Goal: Communication & Community: Answer question/provide support

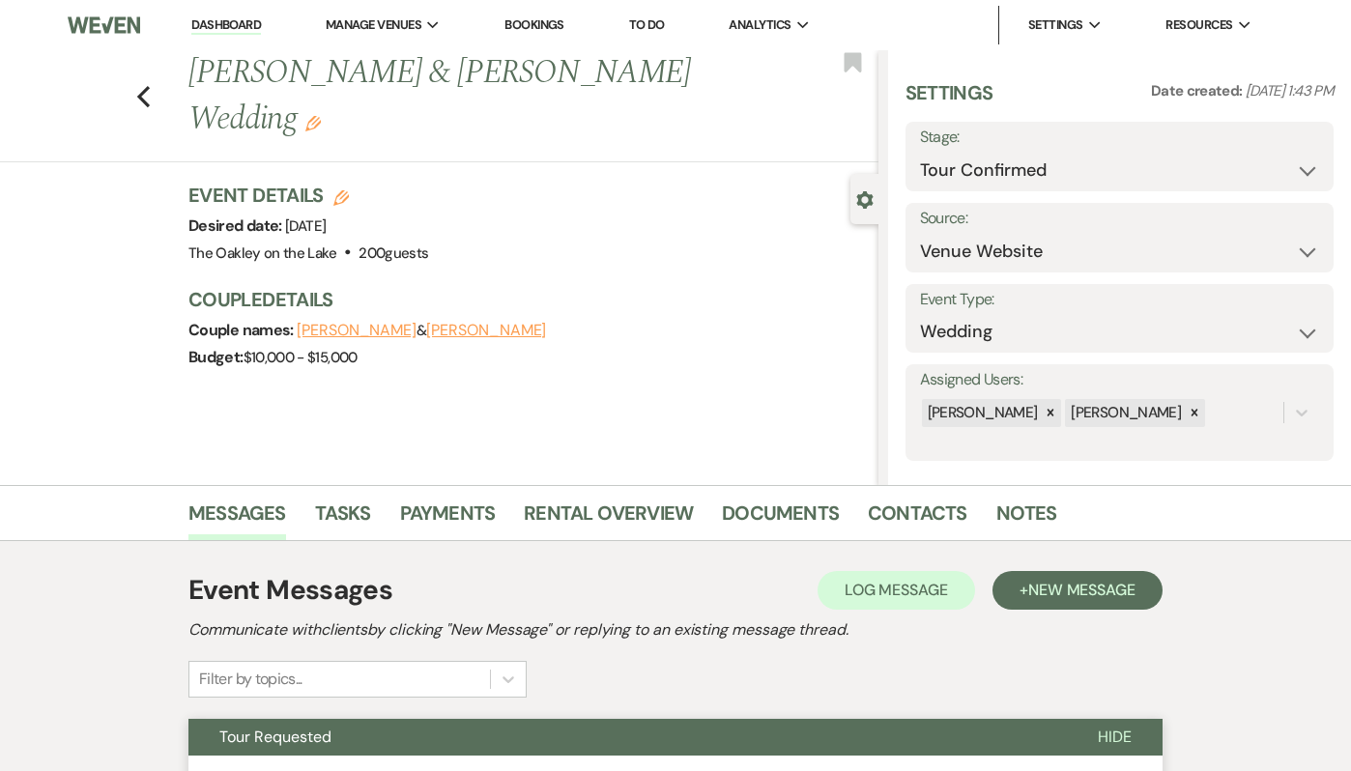
select select "4"
select select "5"
select select "5105"
click at [423, 72] on li "The Oakley on the Lake" at bounding box center [423, 63] width 174 height 19
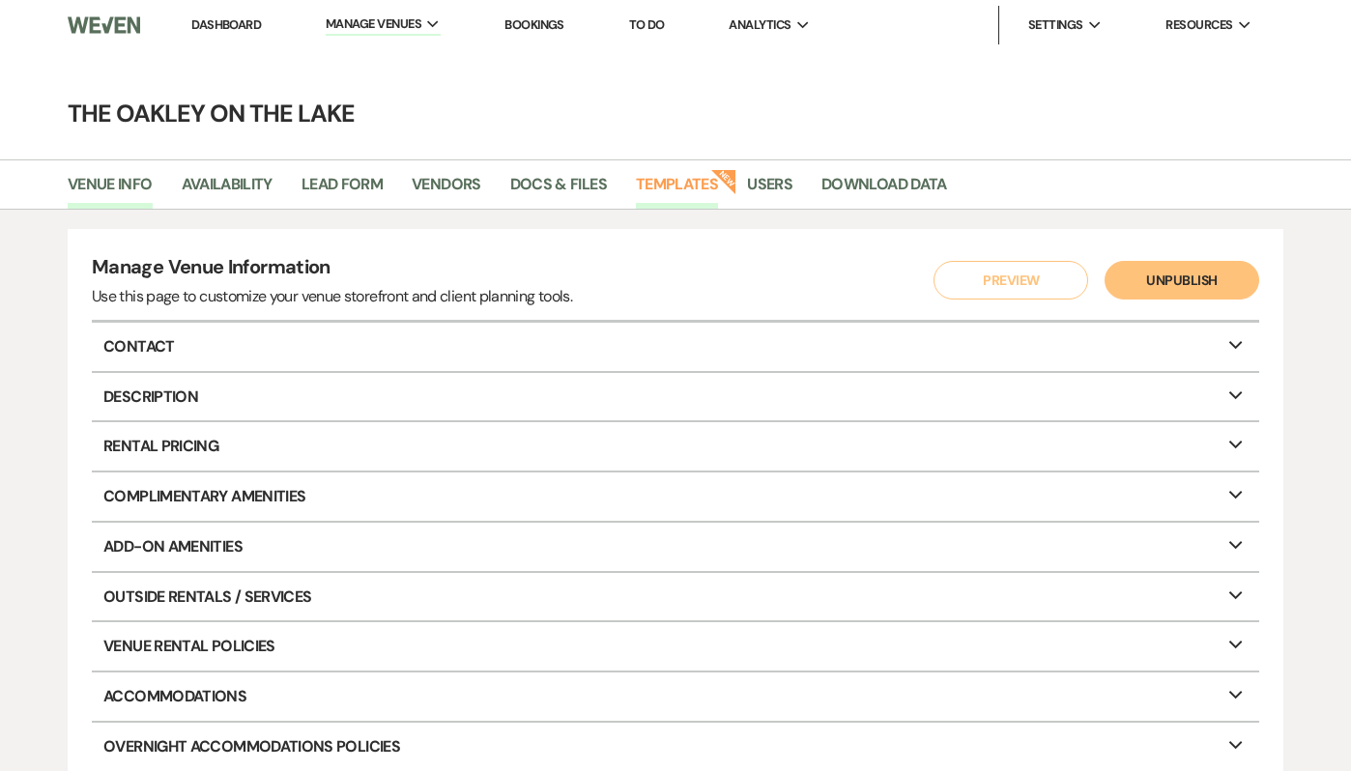
click at [660, 186] on link "Templates" at bounding box center [677, 190] width 82 height 37
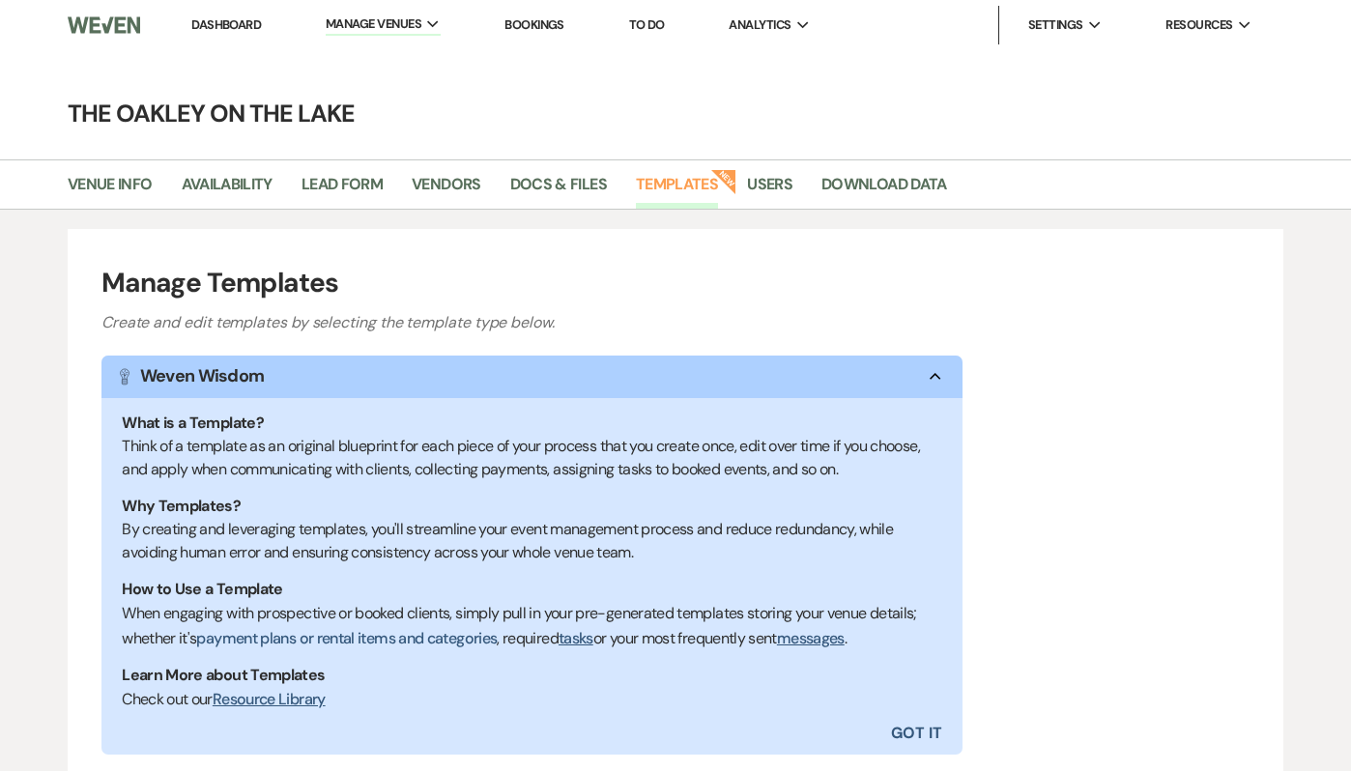
scroll to position [269, 0]
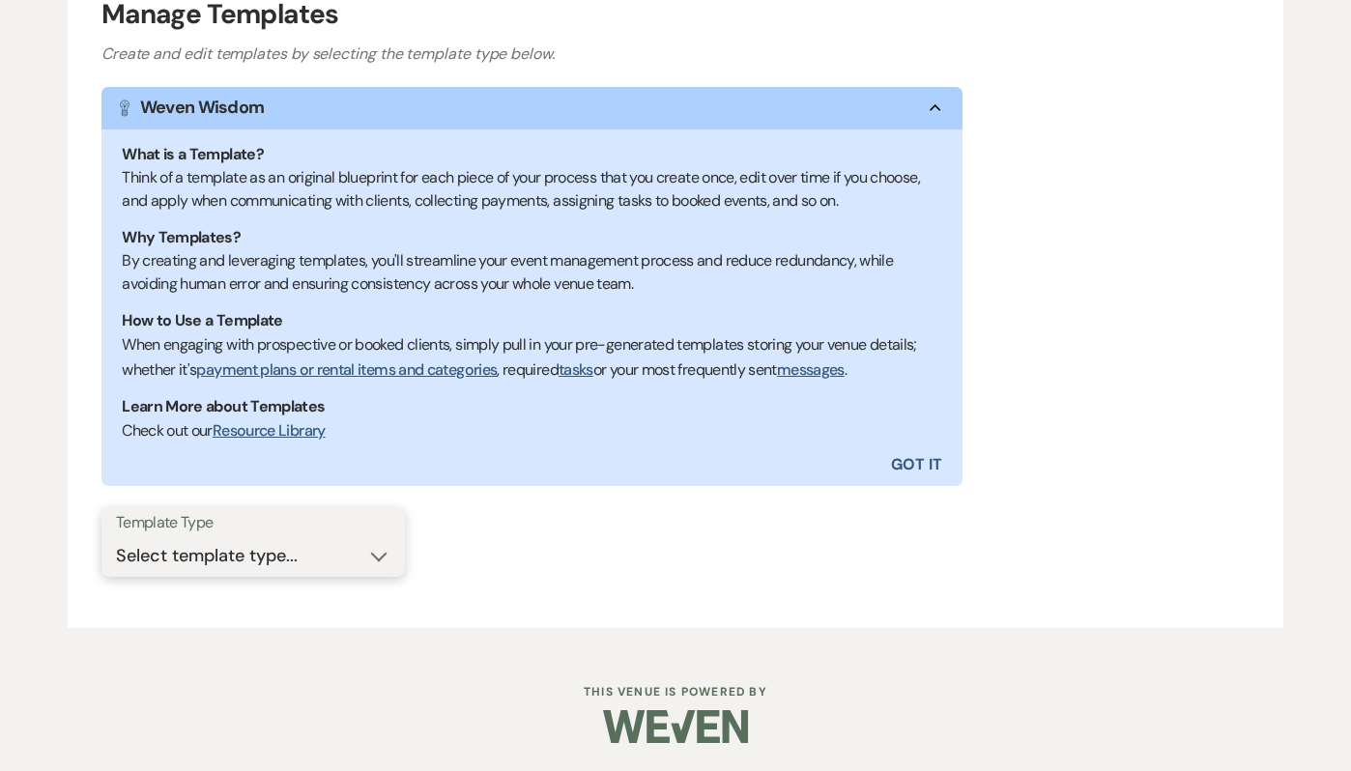
click at [259, 542] on select "Select template type... Task List Message Templates Payment Plan Inventory Item…" at bounding box center [253, 556] width 274 height 38
select select "Message Templates"
click at [116, 537] on select "Select template type... Task List Message Templates Payment Plan Inventory Item…" at bounding box center [253, 556] width 274 height 38
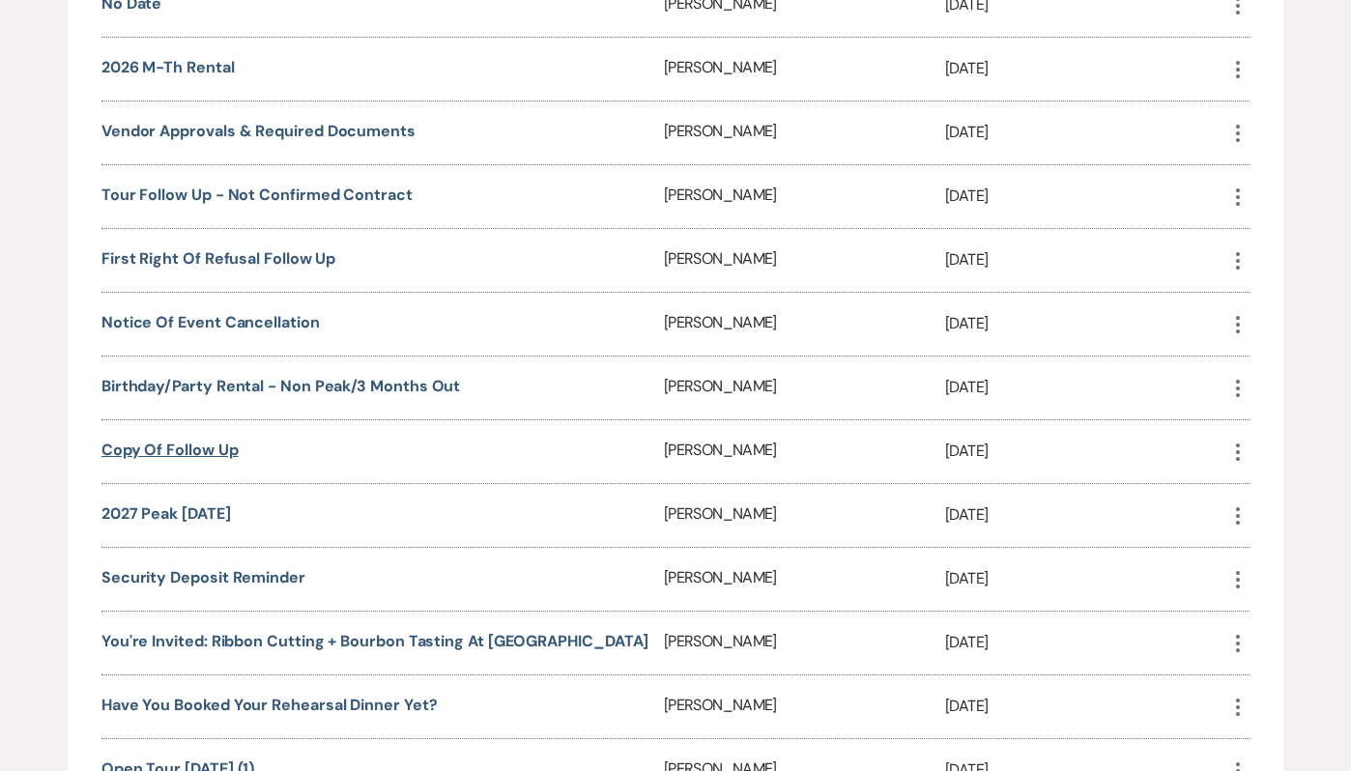
scroll to position [3674, 0]
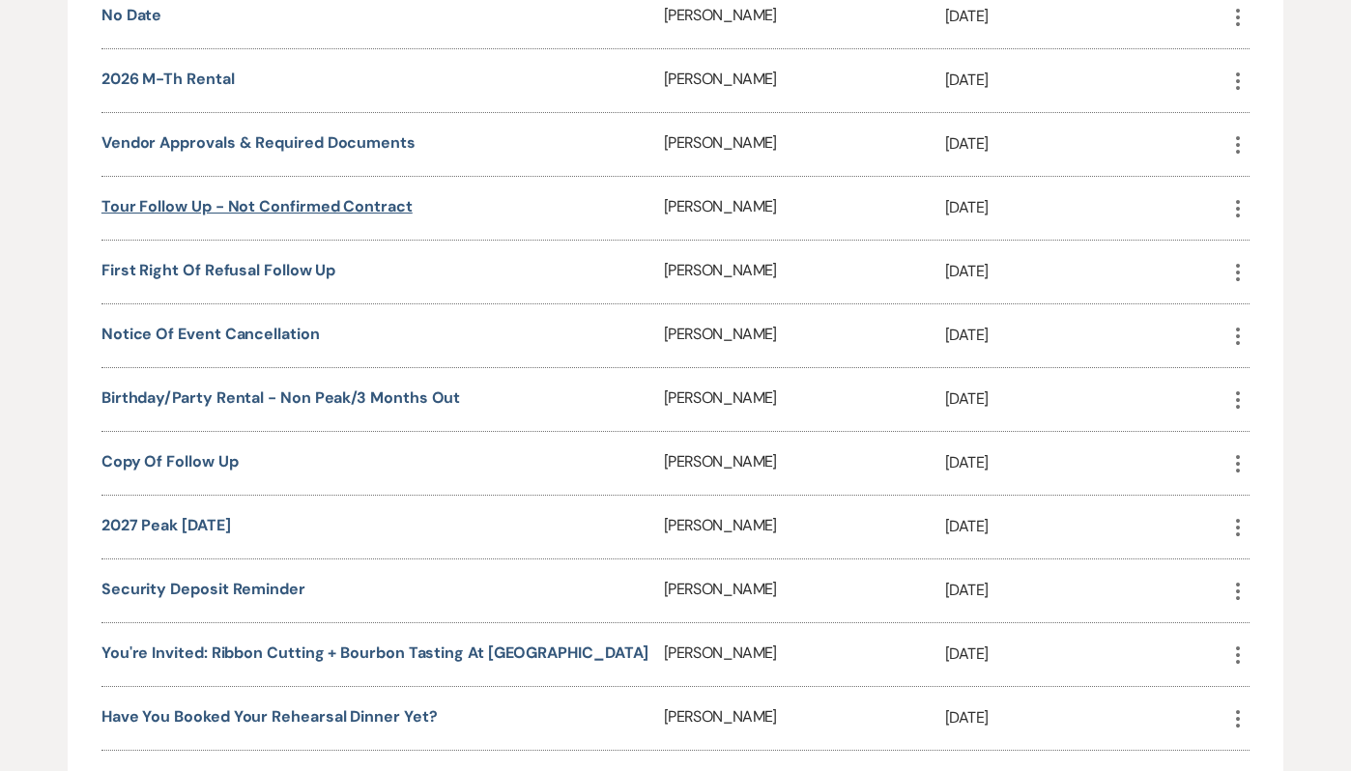
click at [195, 196] on link "Tour Follow Up - Not Confirmed Contract" at bounding box center [256, 206] width 311 height 20
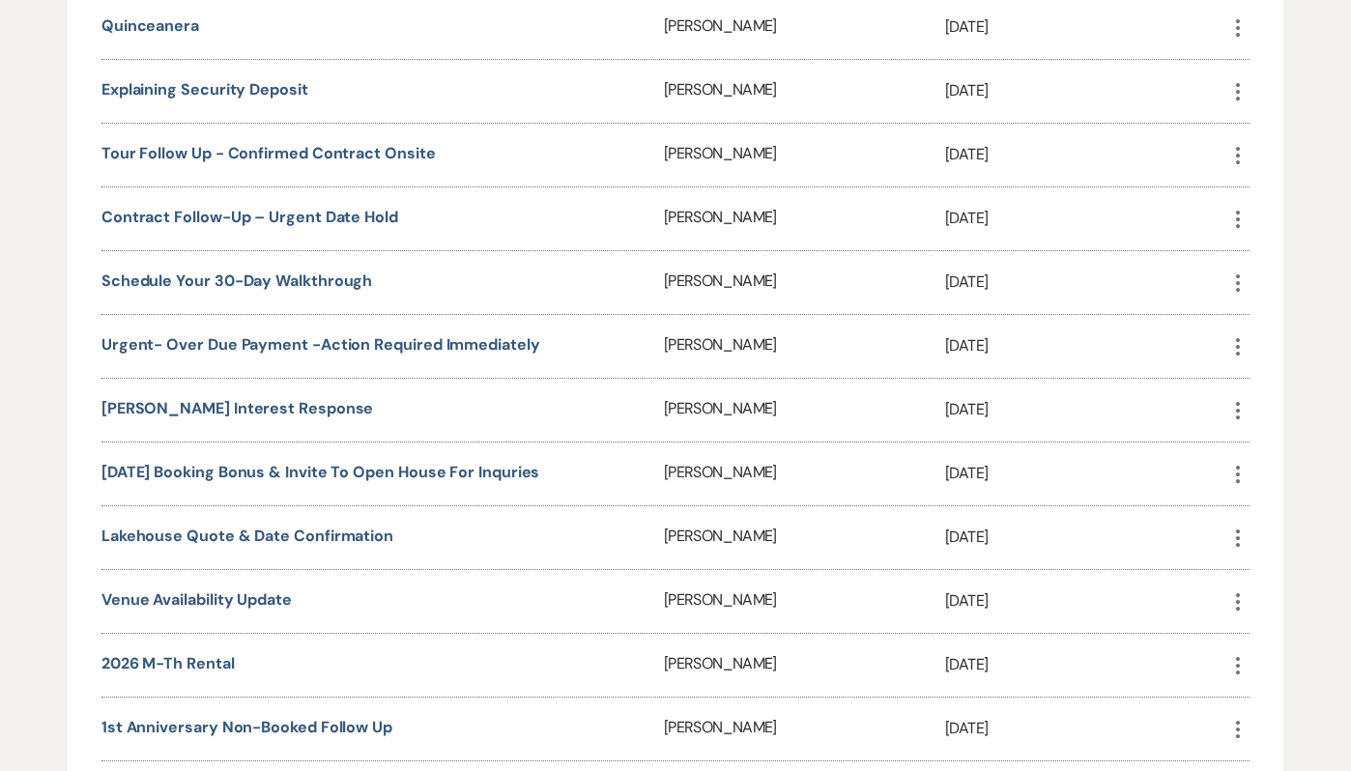
scroll to position [2890, 0]
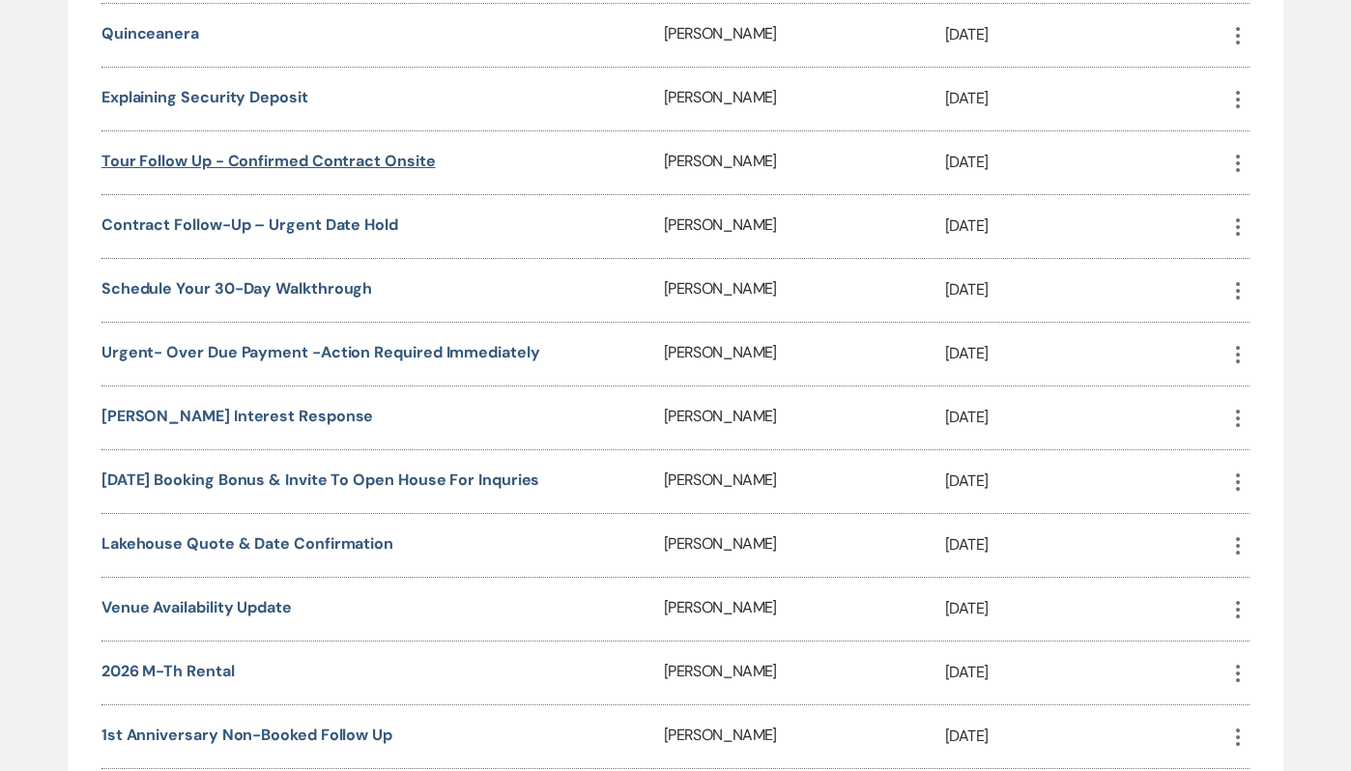
click at [129, 151] on link "Tour Follow Up - Confirmed Contract Onsite" at bounding box center [268, 161] width 334 height 20
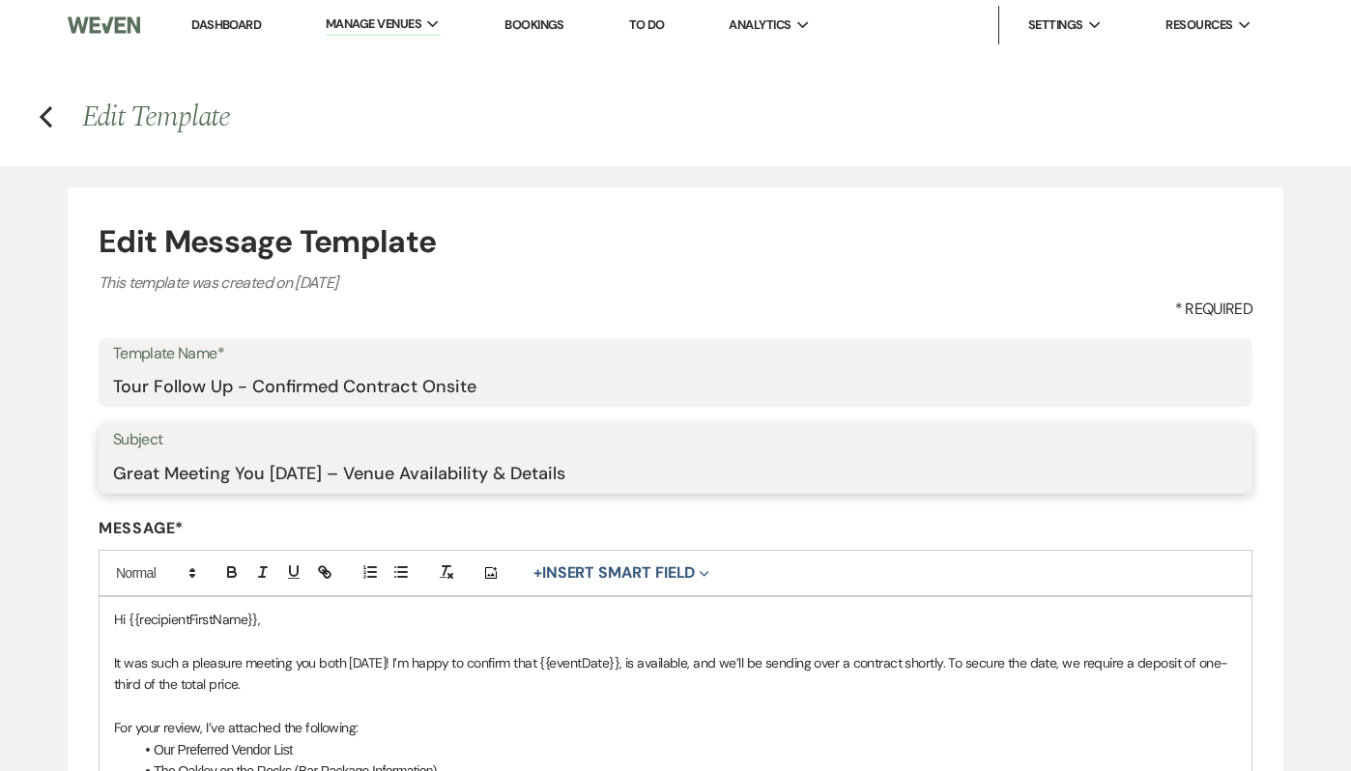
click at [239, 480] on input "Great Meeting You [DATE] – Venue Availability & Details" at bounding box center [675, 473] width 1125 height 38
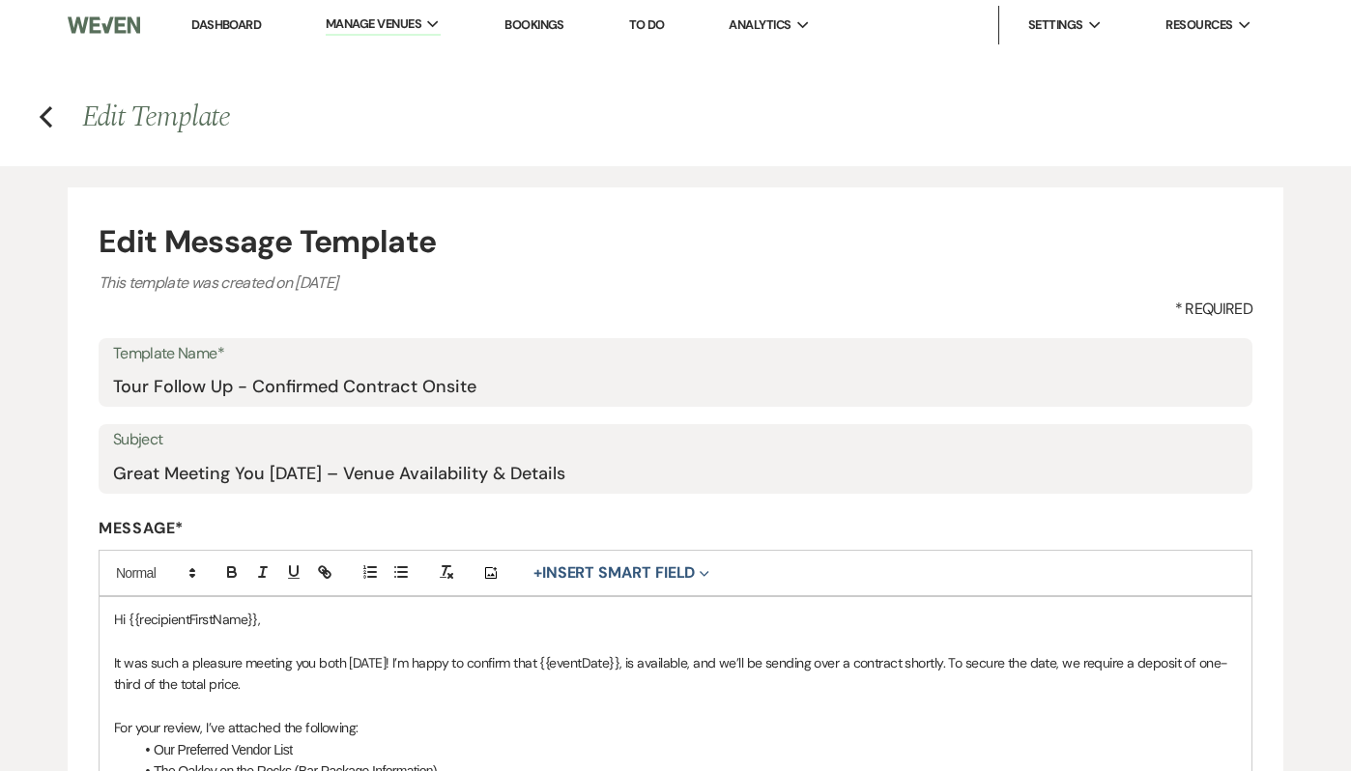
click at [210, 27] on link "Dashboard" at bounding box center [226, 24] width 70 height 16
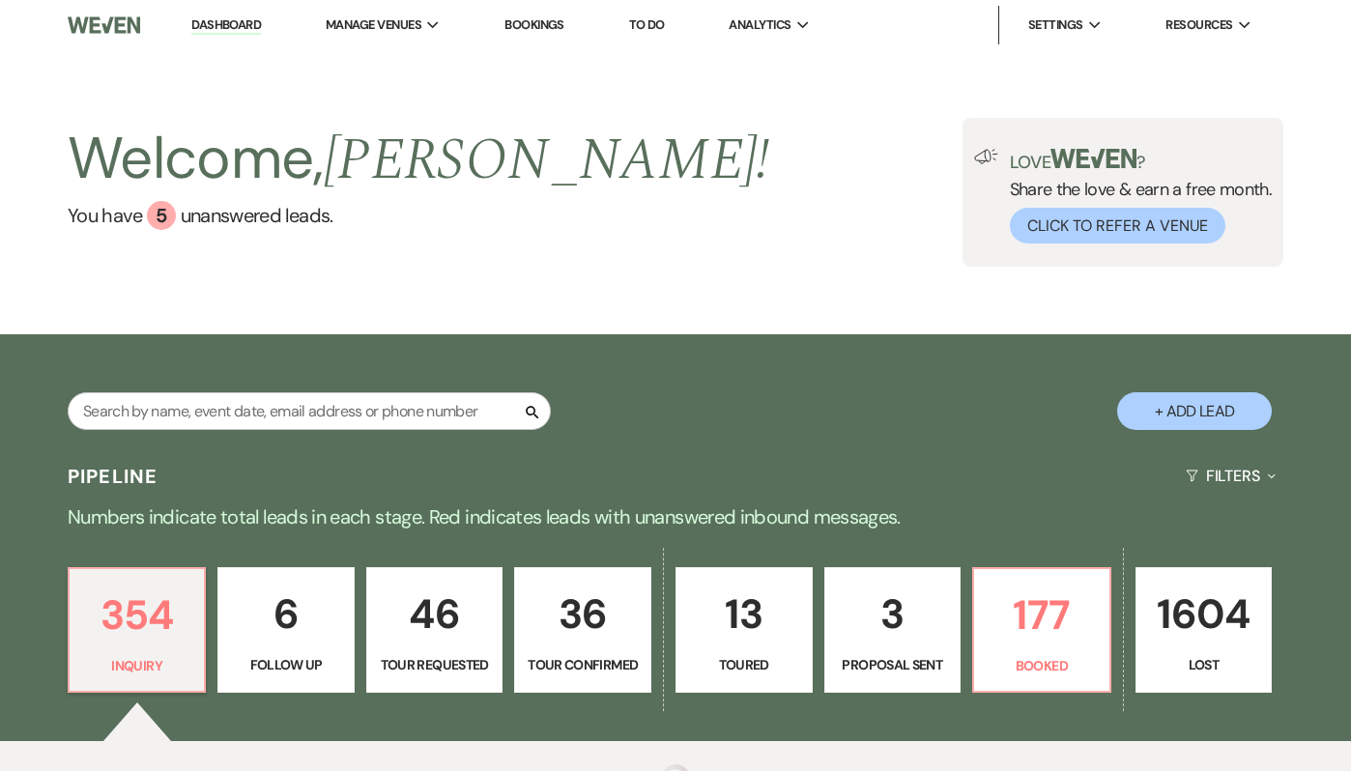
scroll to position [208, 0]
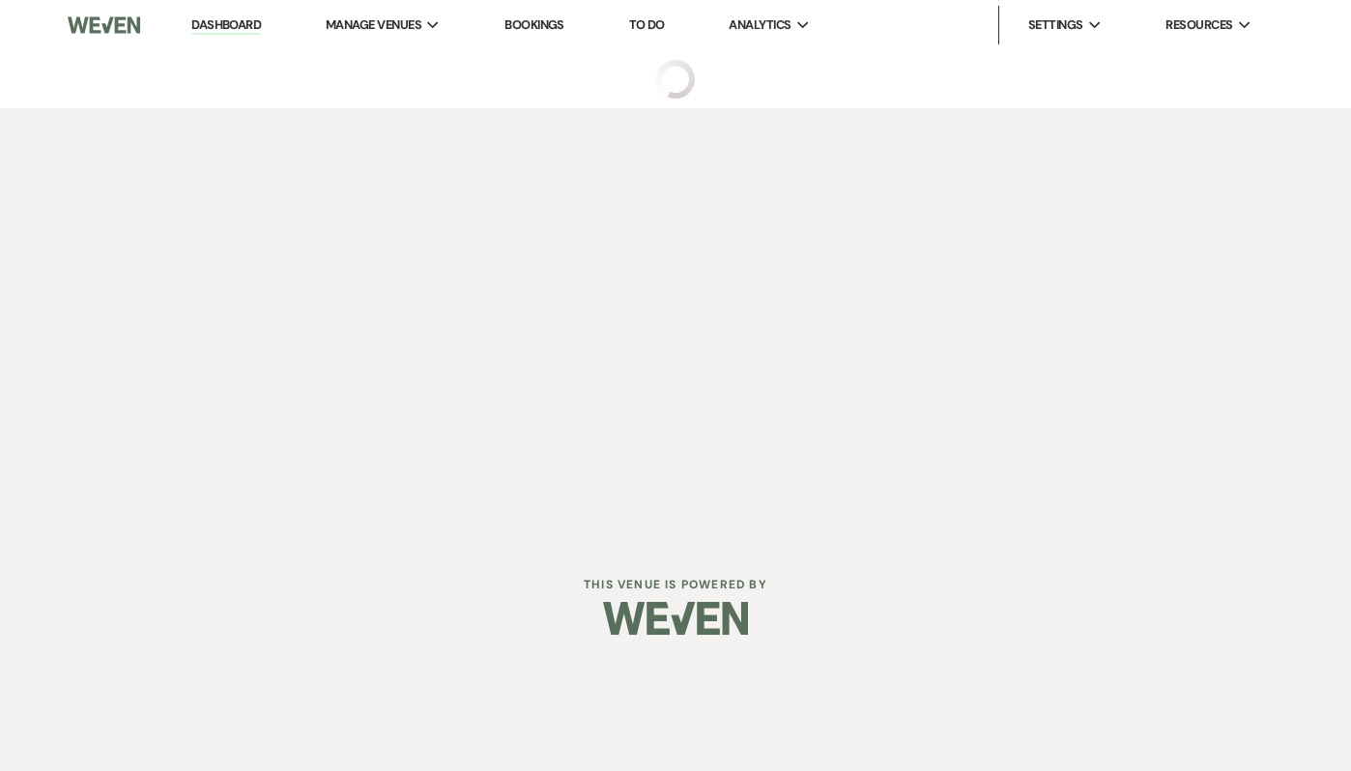
select select "4"
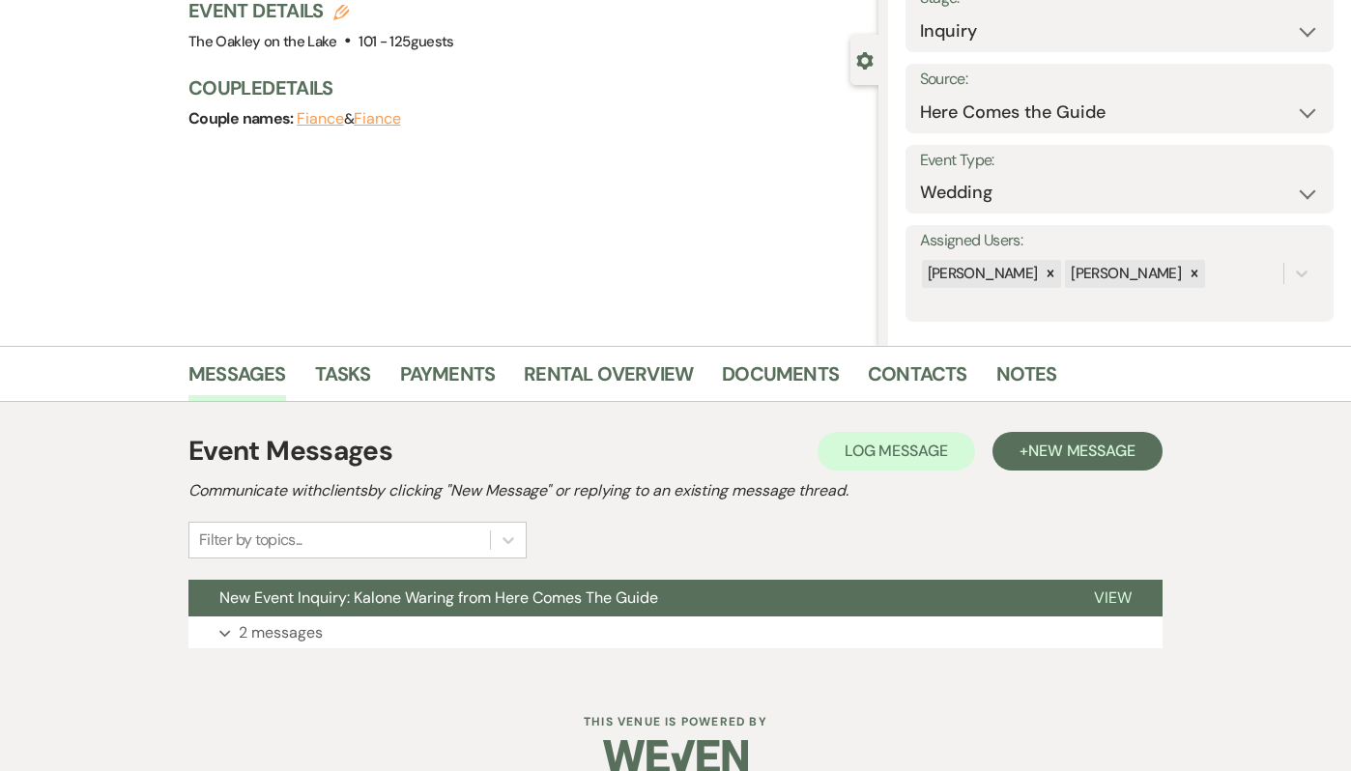
scroll to position [170, 0]
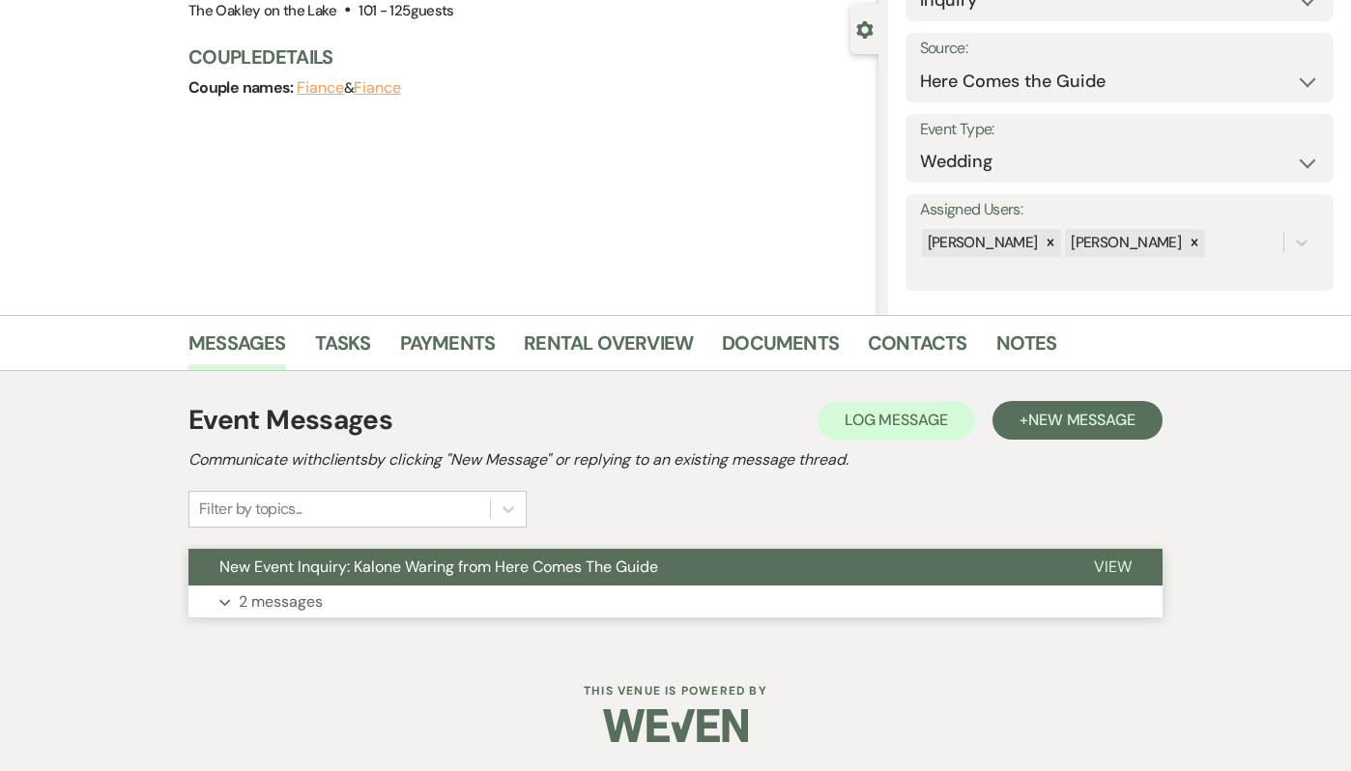
click at [280, 594] on p "2 messages" at bounding box center [281, 601] width 84 height 25
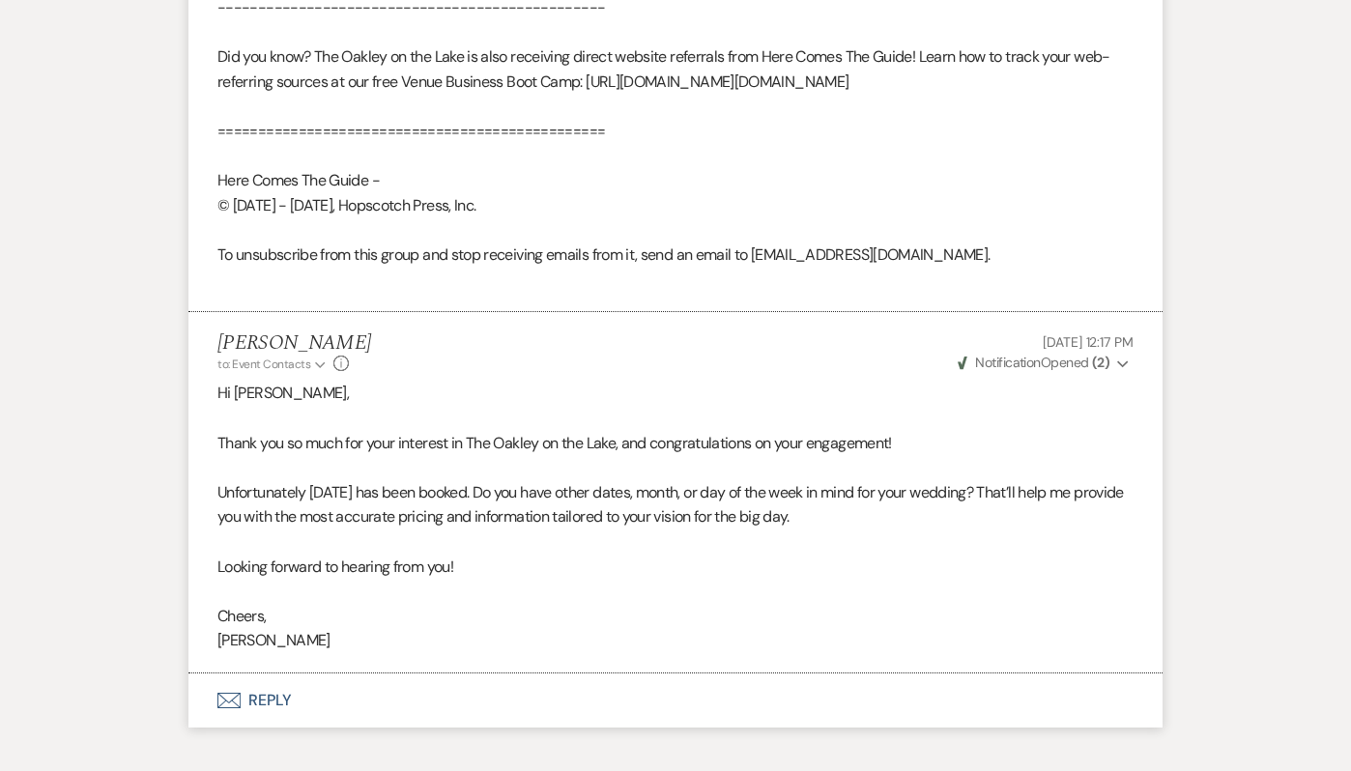
scroll to position [1504, 0]
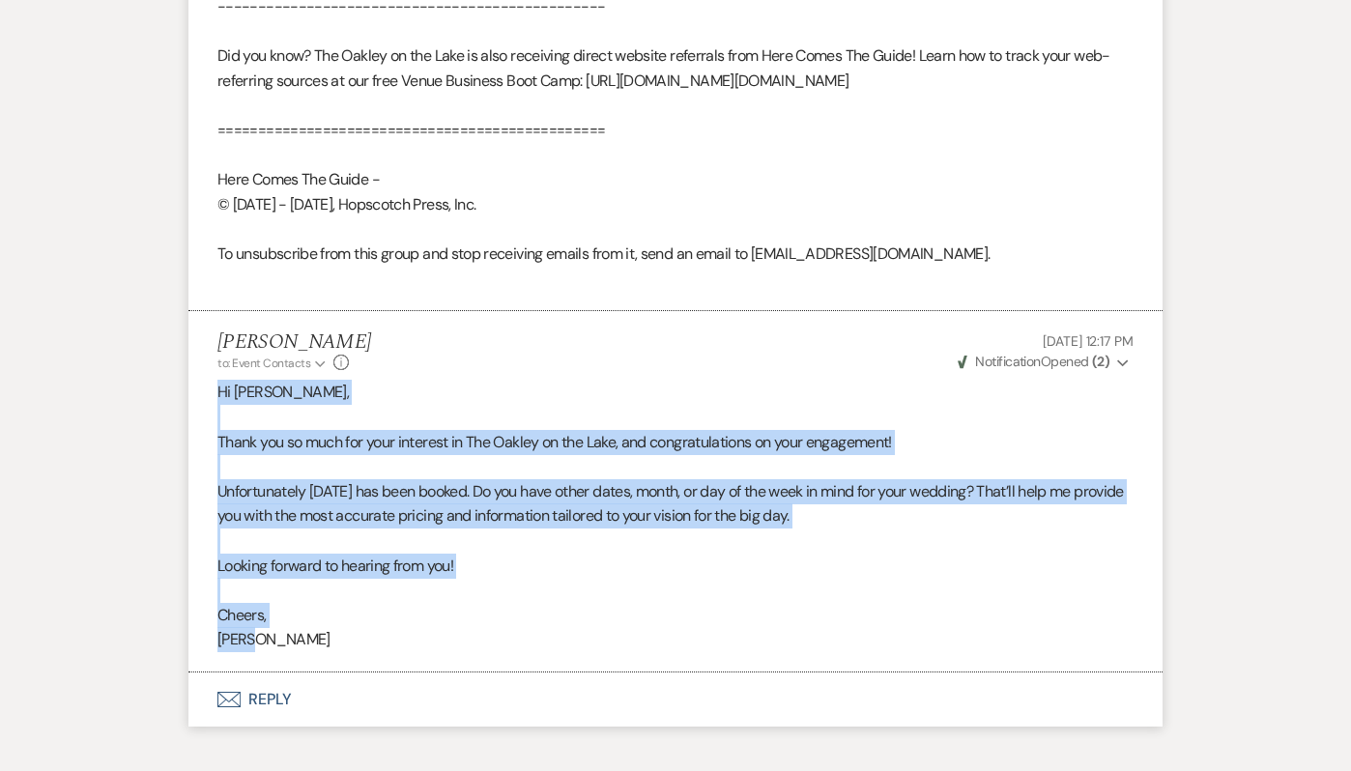
drag, startPoint x: 269, startPoint y: 673, endPoint x: 192, endPoint y: 408, distance: 275.5
click at [192, 407] on li "[PERSON_NAME] to: Event Contacts Expand Info [DATE] 12:17 PM Weven Check Notifi…" at bounding box center [675, 491] width 974 height 361
copy div "Hi [PERSON_NAME], Thank you so much for your interest in The Oakley on the Lake…"
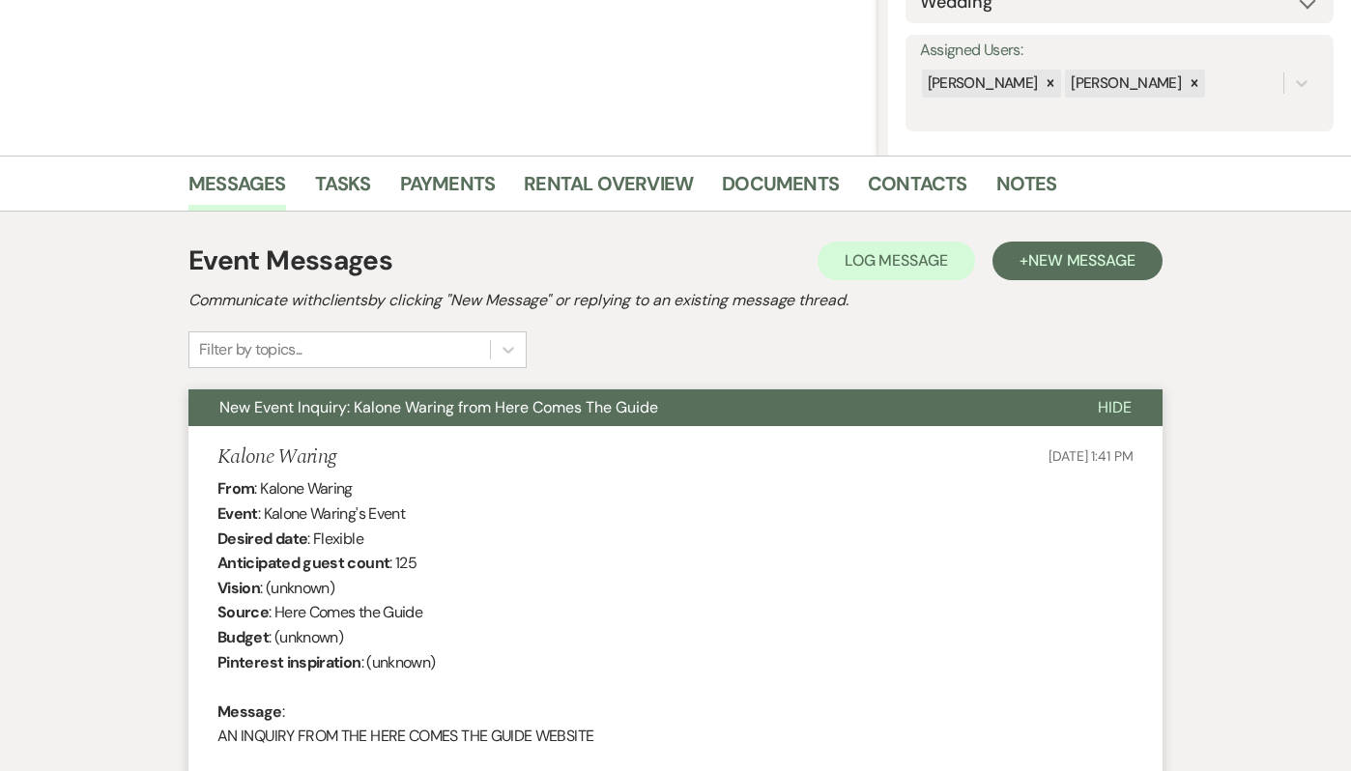
scroll to position [0, 0]
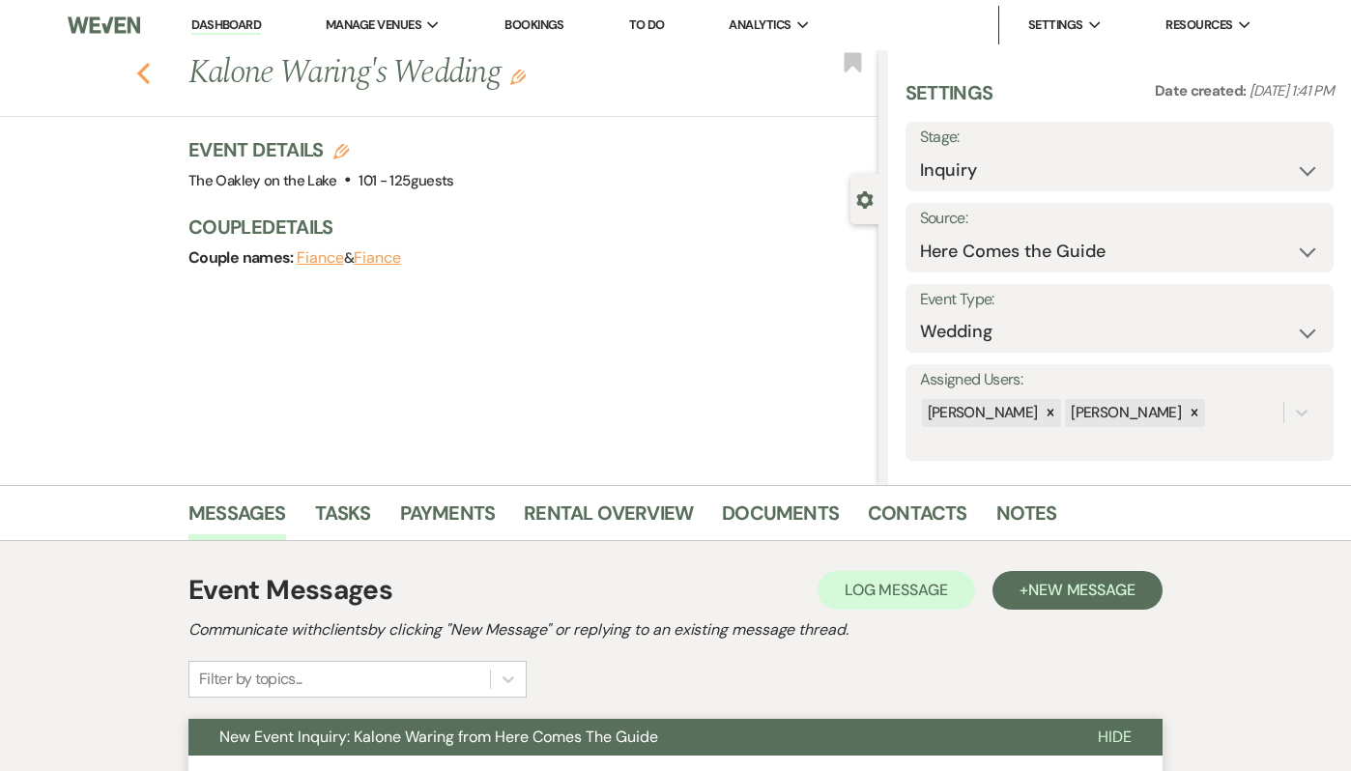
click at [142, 62] on icon "Previous" at bounding box center [143, 73] width 14 height 23
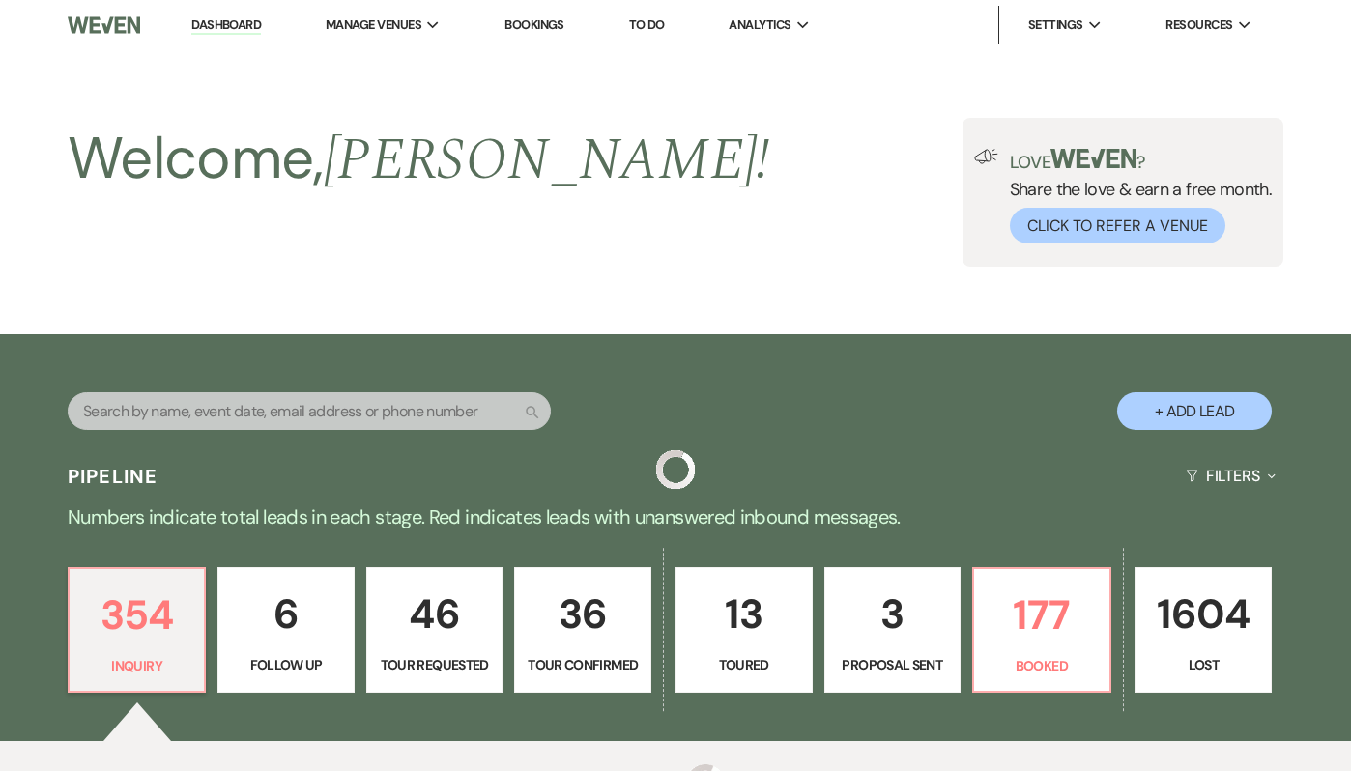
scroll to position [732, 0]
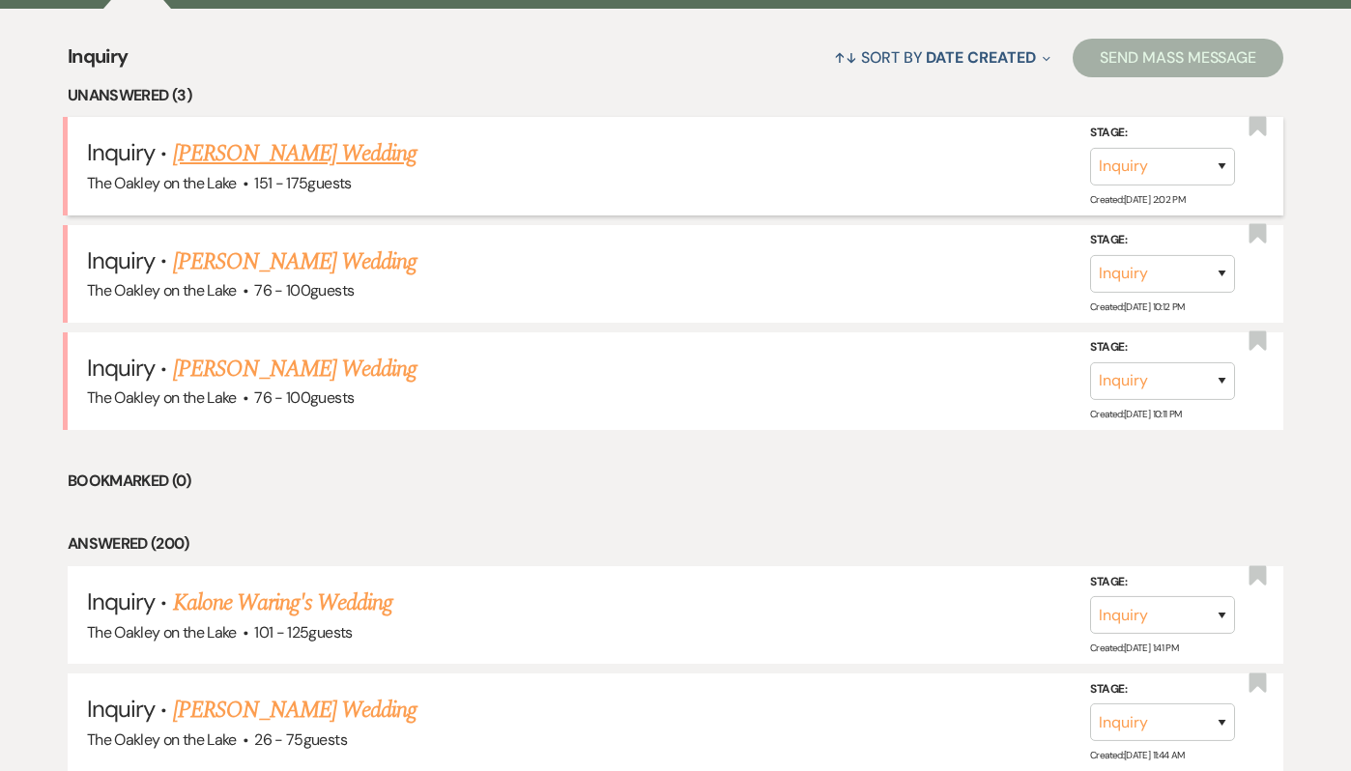
click at [313, 145] on link "Hannah Dover's Wedding" at bounding box center [295, 153] width 244 height 35
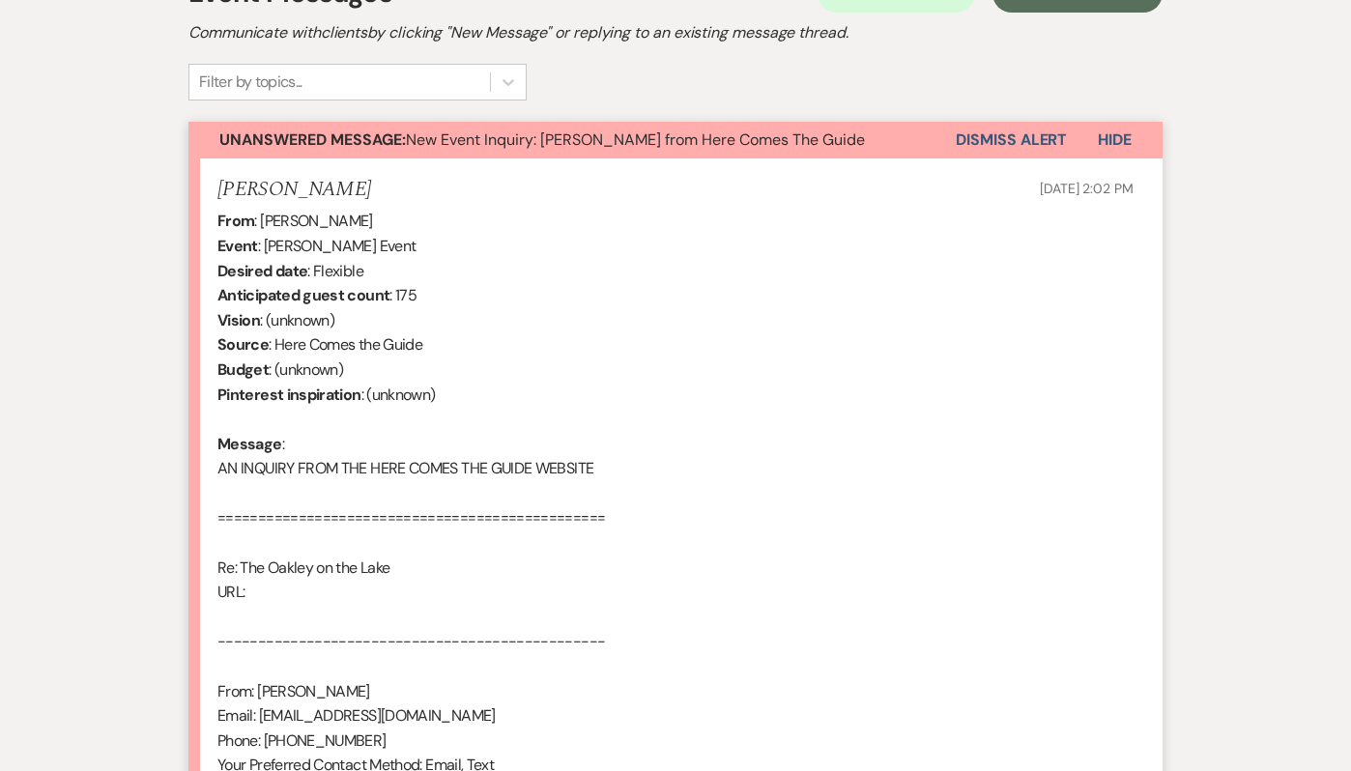
select select "4"
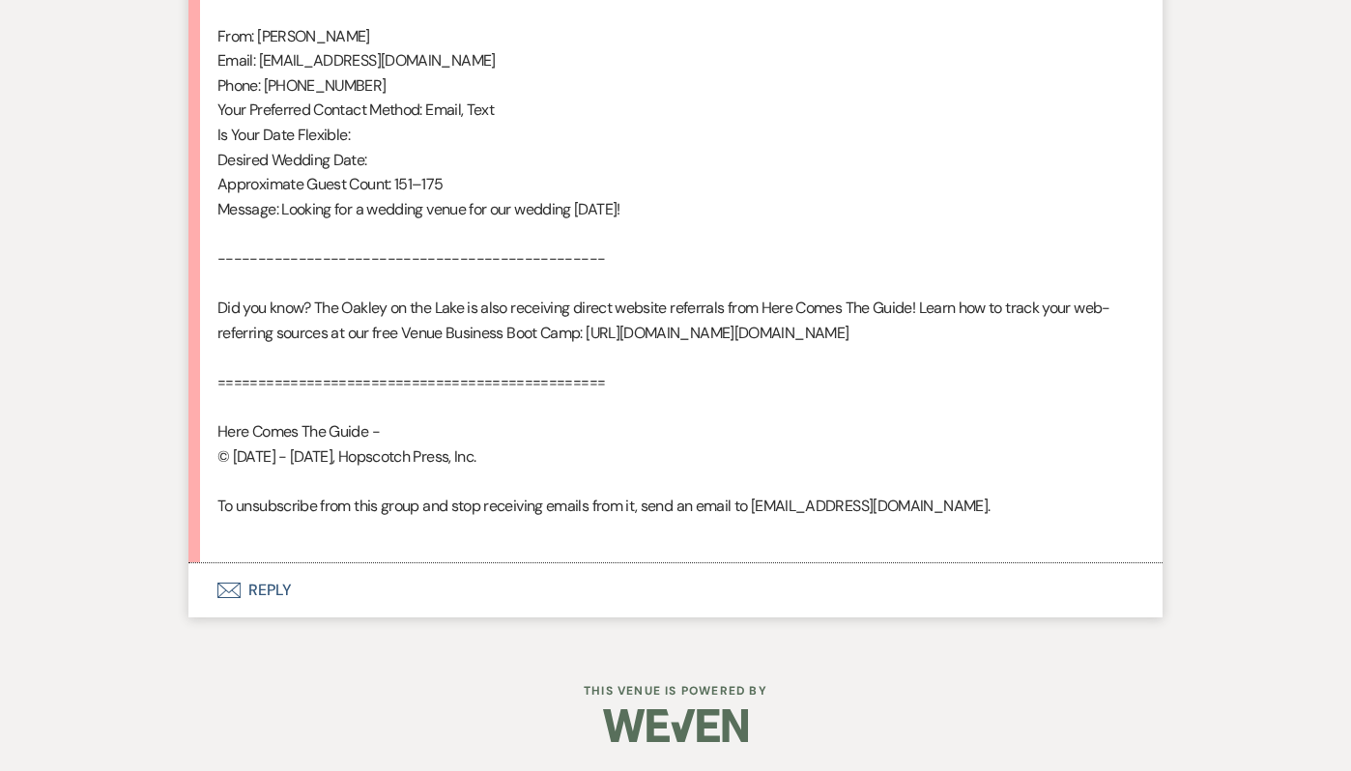
click at [293, 588] on button "Envelope Reply" at bounding box center [675, 590] width 974 height 54
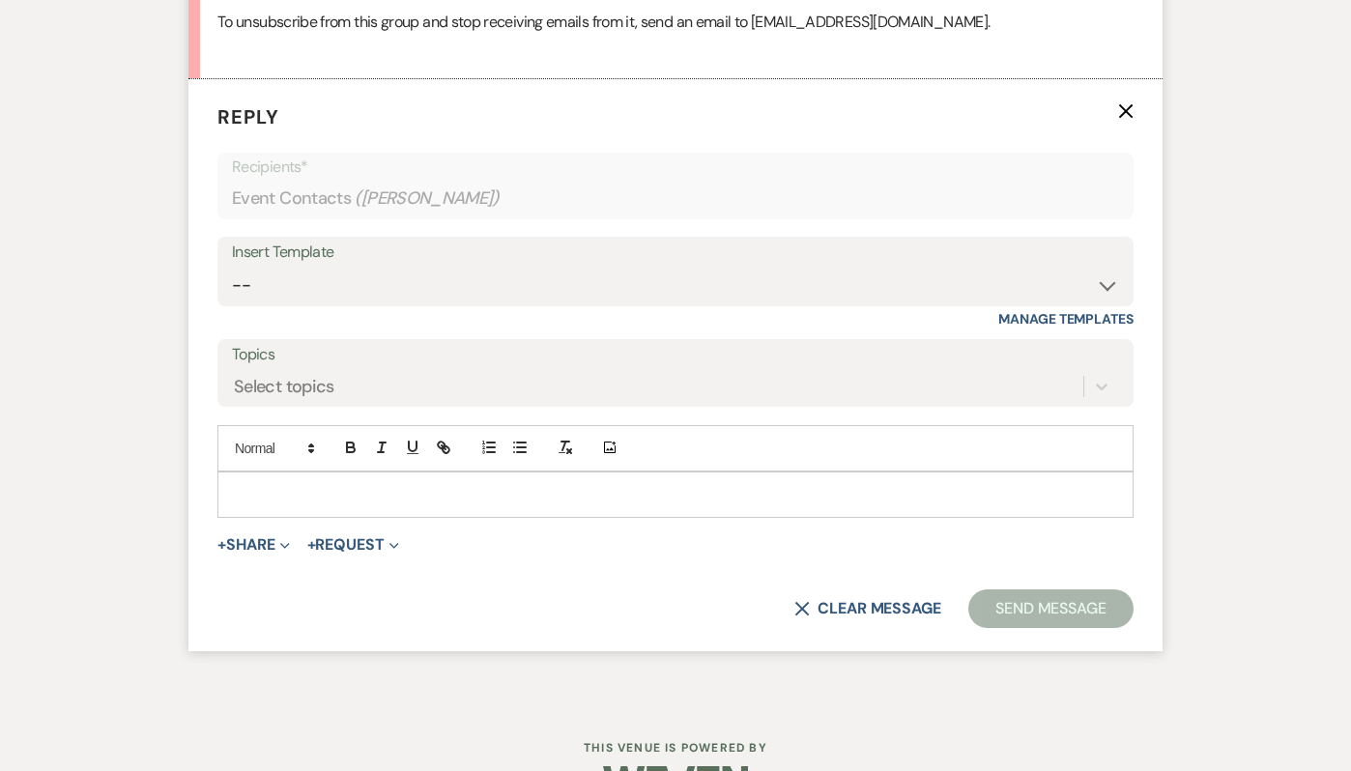
scroll to position [1741, 0]
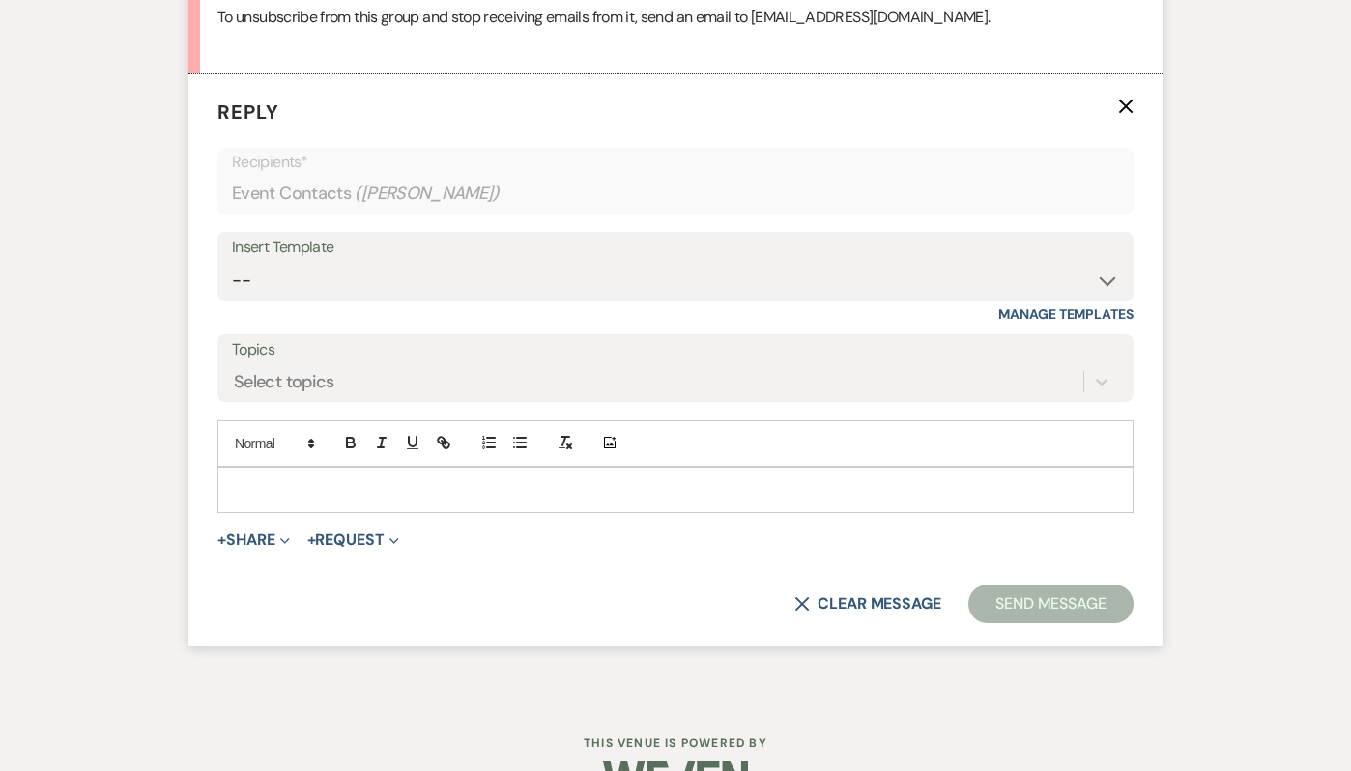
click at [271, 501] on p at bounding box center [675, 489] width 885 height 21
paste div
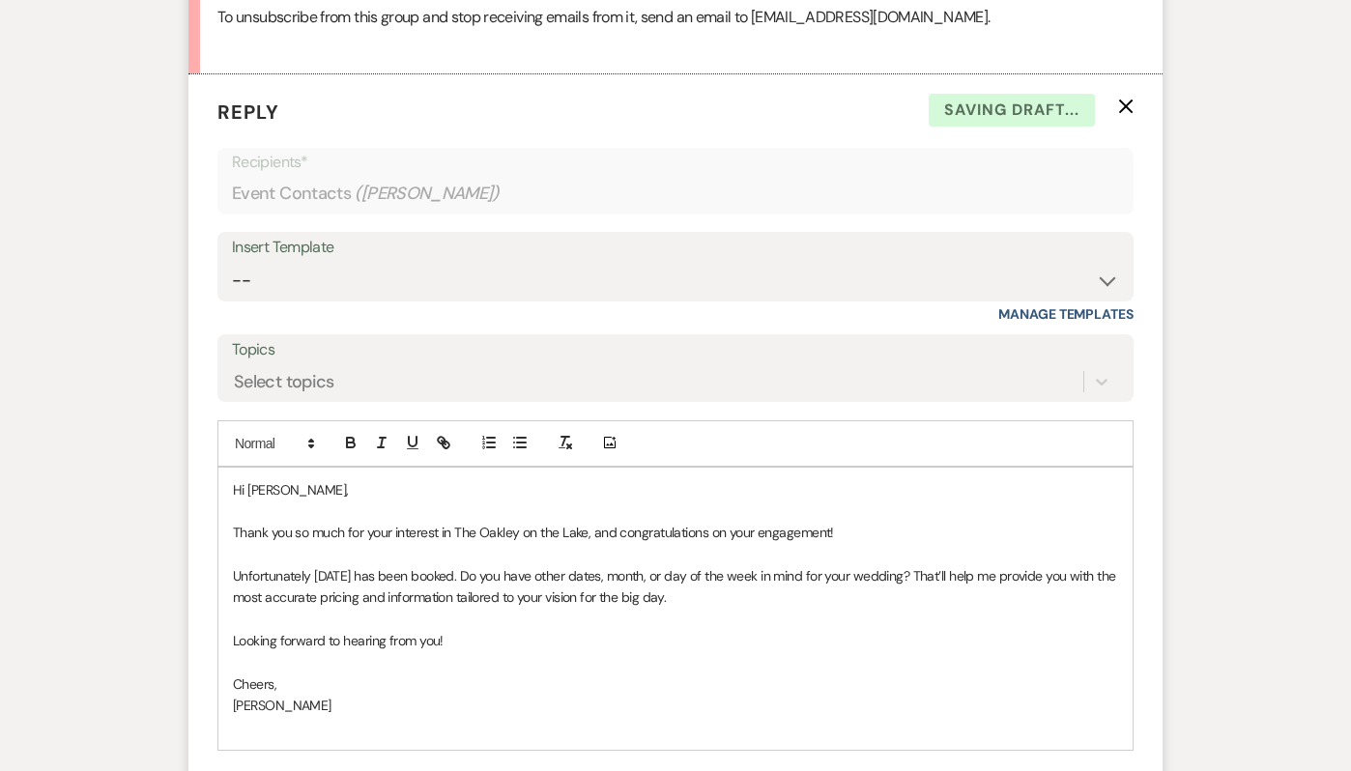
click at [271, 499] on span "Hi Kalone," at bounding box center [290, 489] width 115 height 17
click at [328, 599] on span "Unfortunately 10/17/2026 has been booked. Do you have other dates, month, or da…" at bounding box center [676, 586] width 886 height 39
click at [336, 597] on span "Unfortunately 4/17/2026 has been booked. Do you have other dates, month, or day…" at bounding box center [676, 586] width 886 height 39
click at [472, 601] on span "Unfortunately 4/11/2026 has been booked. Do you have other dates, month, or day…" at bounding box center [676, 586] width 886 height 39
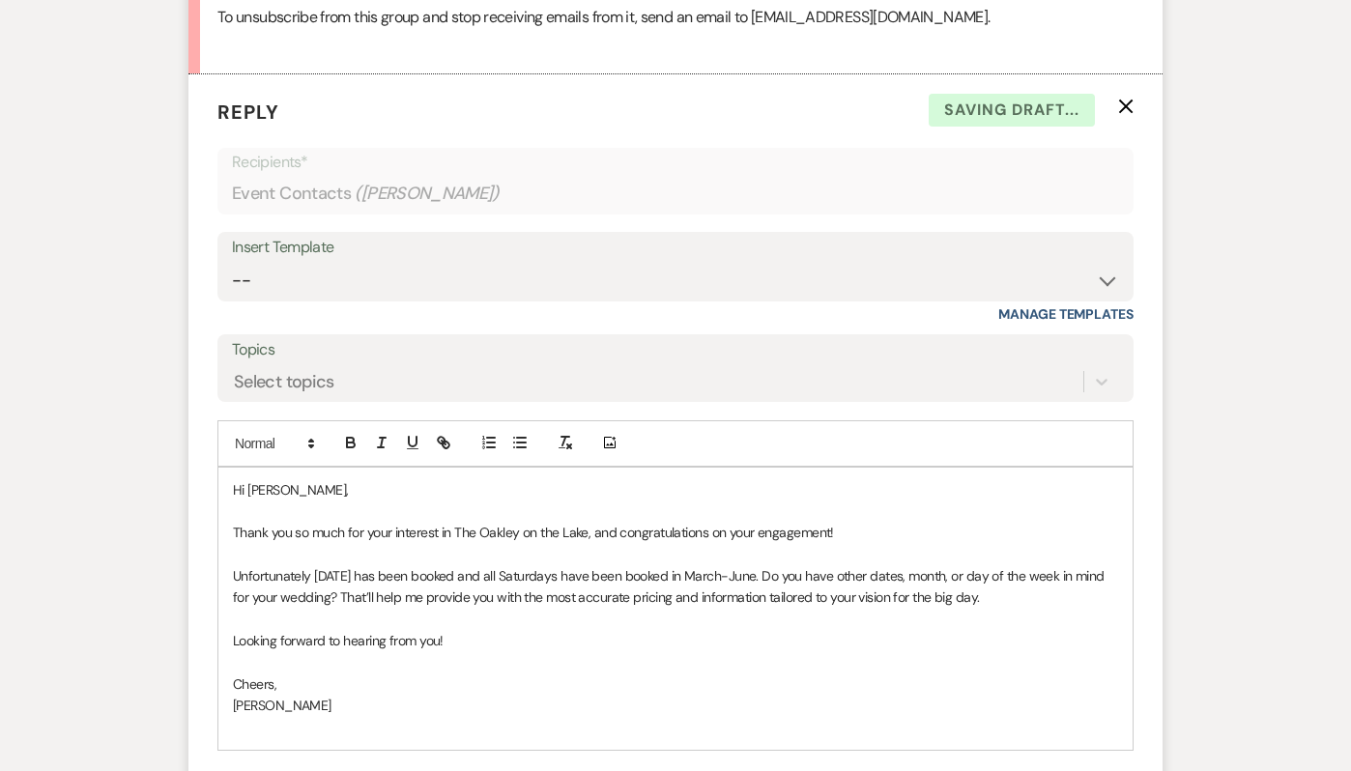
click at [688, 601] on span "Unfortunately 4/11/2026 has been booked and all Saturdays have been booked in M…" at bounding box center [670, 586] width 874 height 39
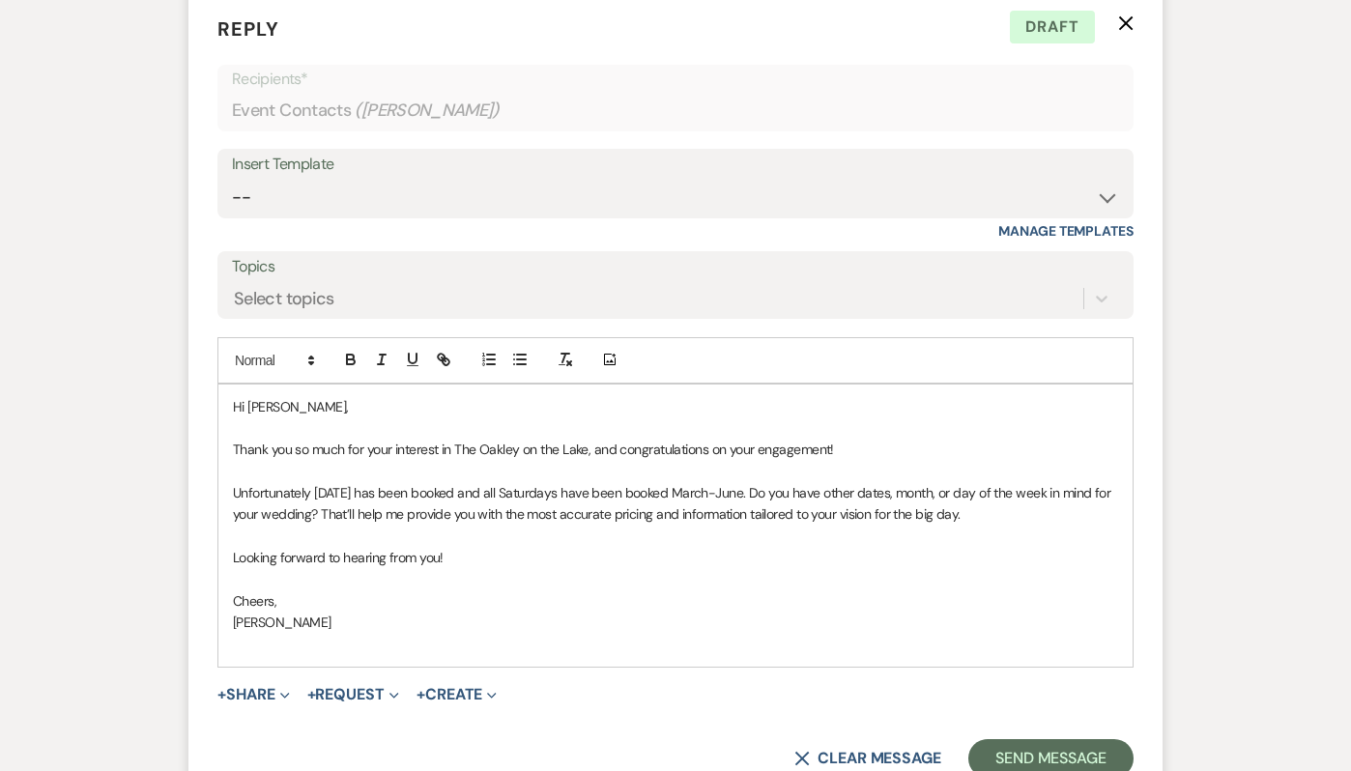
scroll to position [1825, 0]
click at [281, 654] on p at bounding box center [675, 643] width 885 height 21
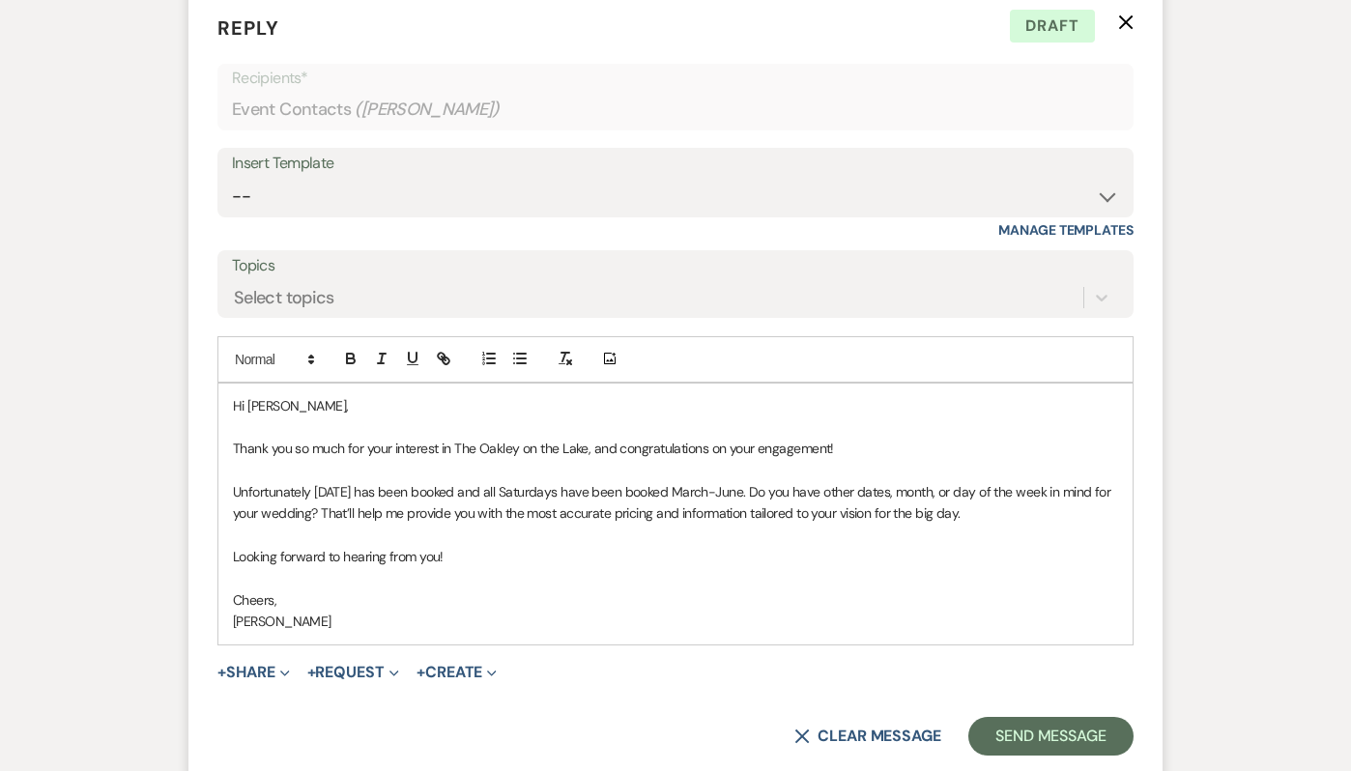
click at [685, 512] on span "Unfortunately 4/11/2026 has been booked and all Saturdays have been booked Marc…" at bounding box center [673, 502] width 881 height 39
click at [730, 515] on span "Unfortunately 4/11/2026 has been booked and all Saturdays have been booked Marc…" at bounding box center [673, 502] width 881 height 39
click at [810, 517] on span "Unfortunately 4/11/2026 has been booked and all Saturdays have been booked Marc…" at bounding box center [669, 502] width 873 height 39
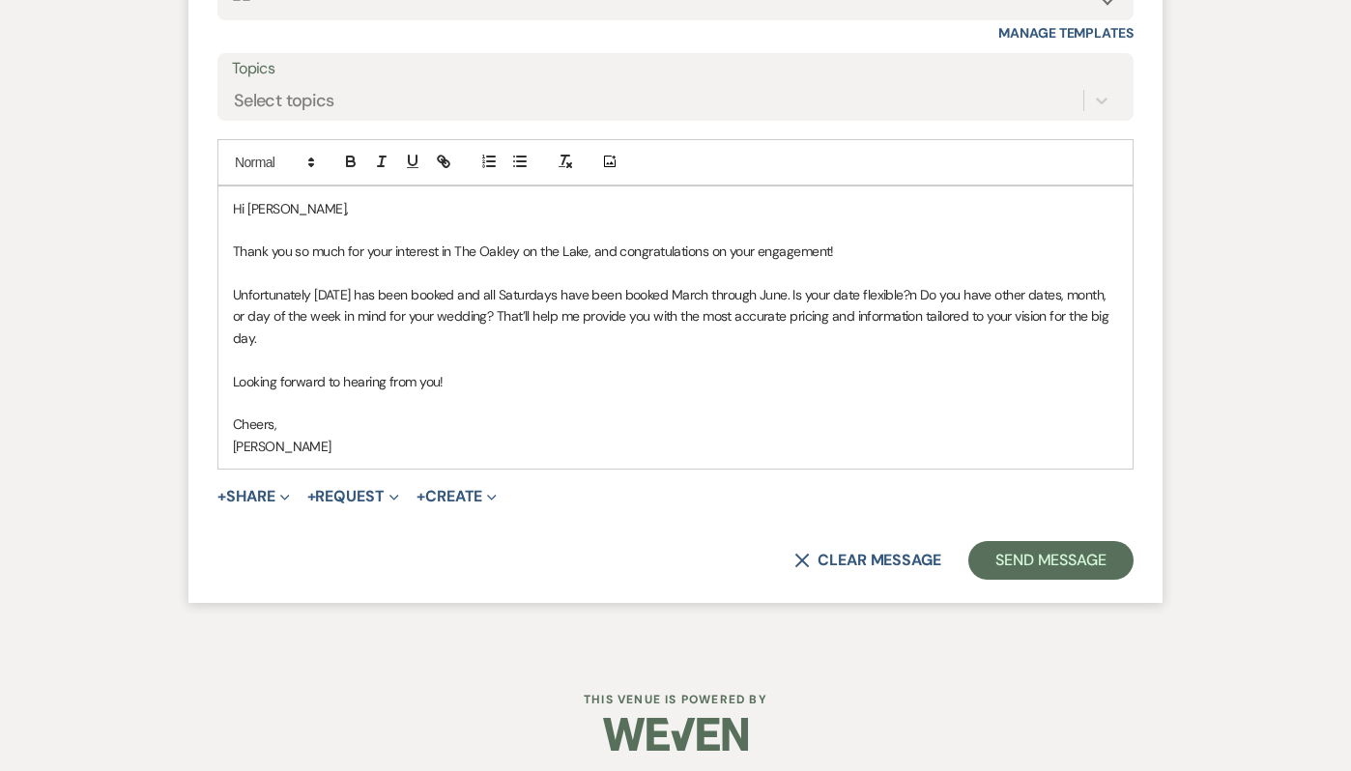
scroll to position [2023, 0]
click at [1085, 579] on button "Send Message" at bounding box center [1050, 559] width 165 height 39
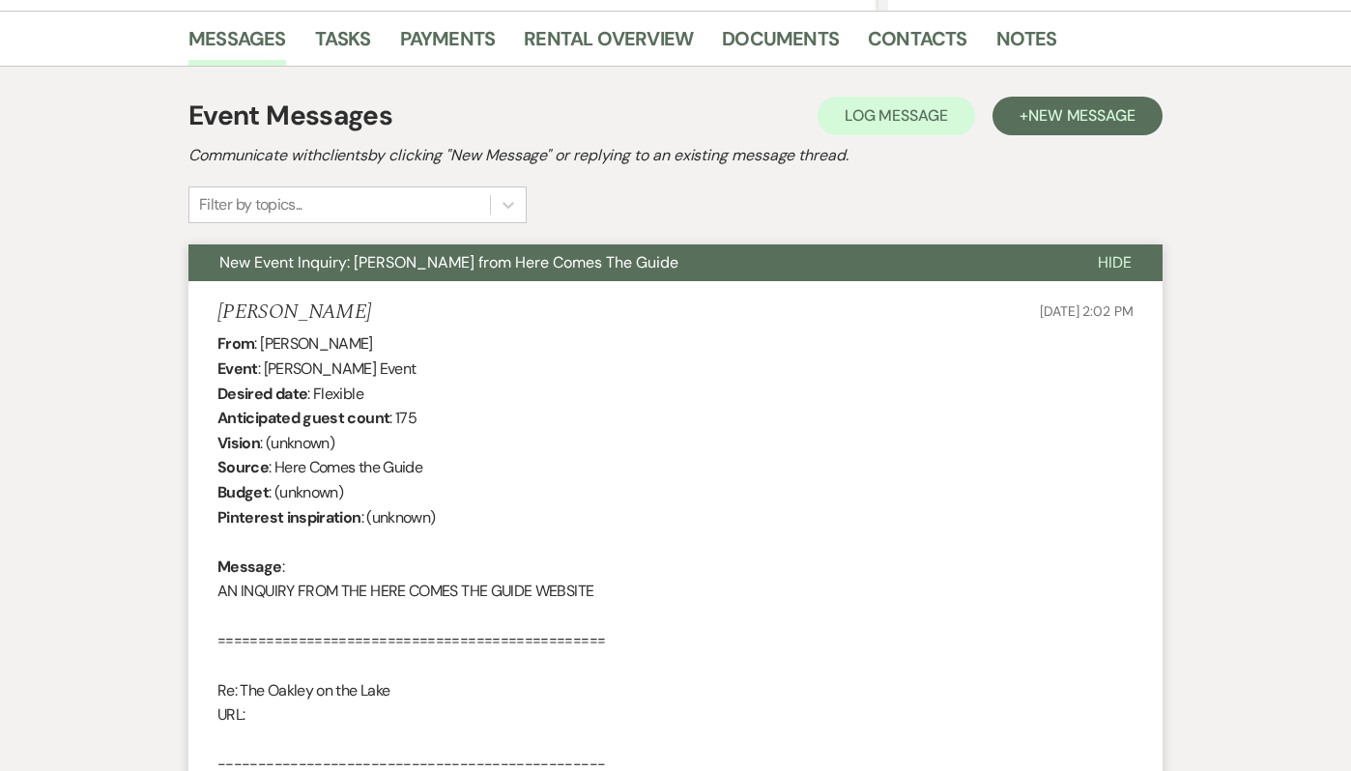
scroll to position [0, 0]
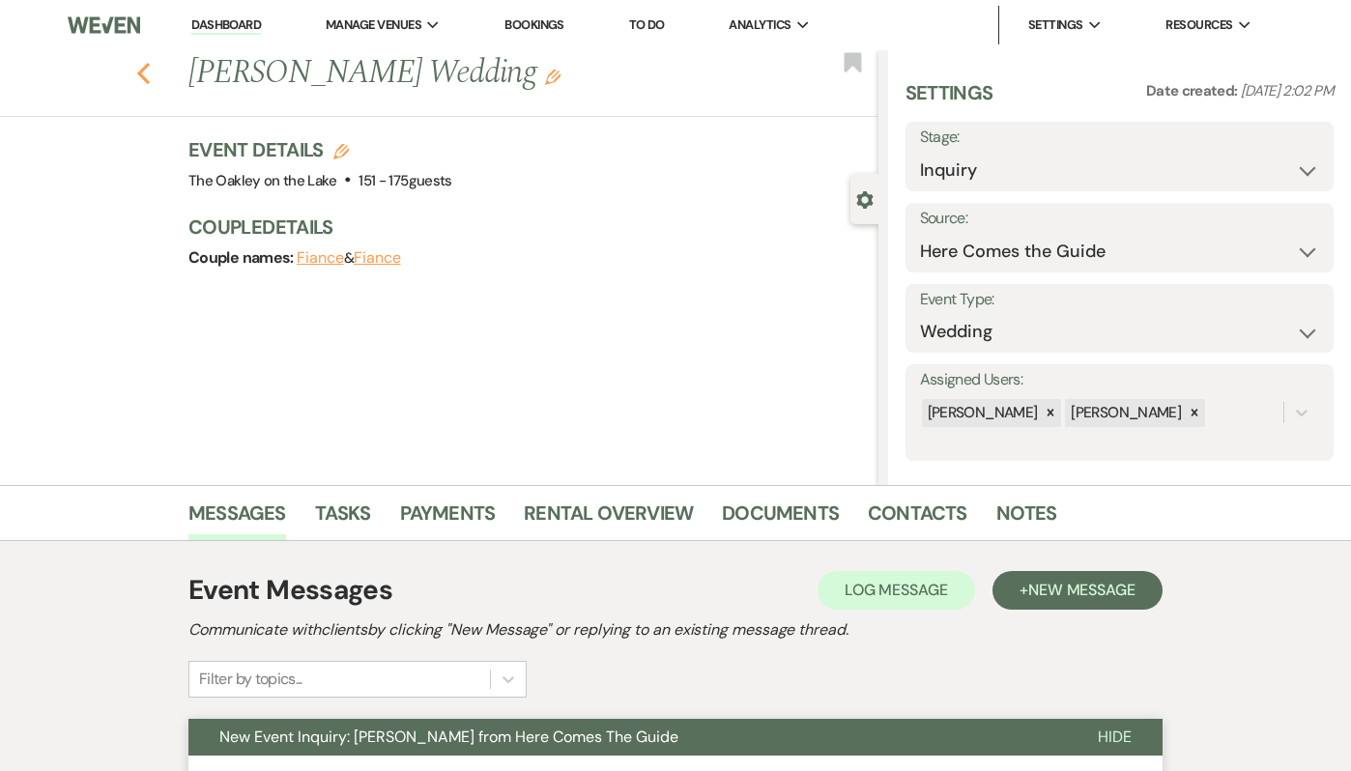
click at [141, 65] on icon "Previous" at bounding box center [143, 73] width 14 height 23
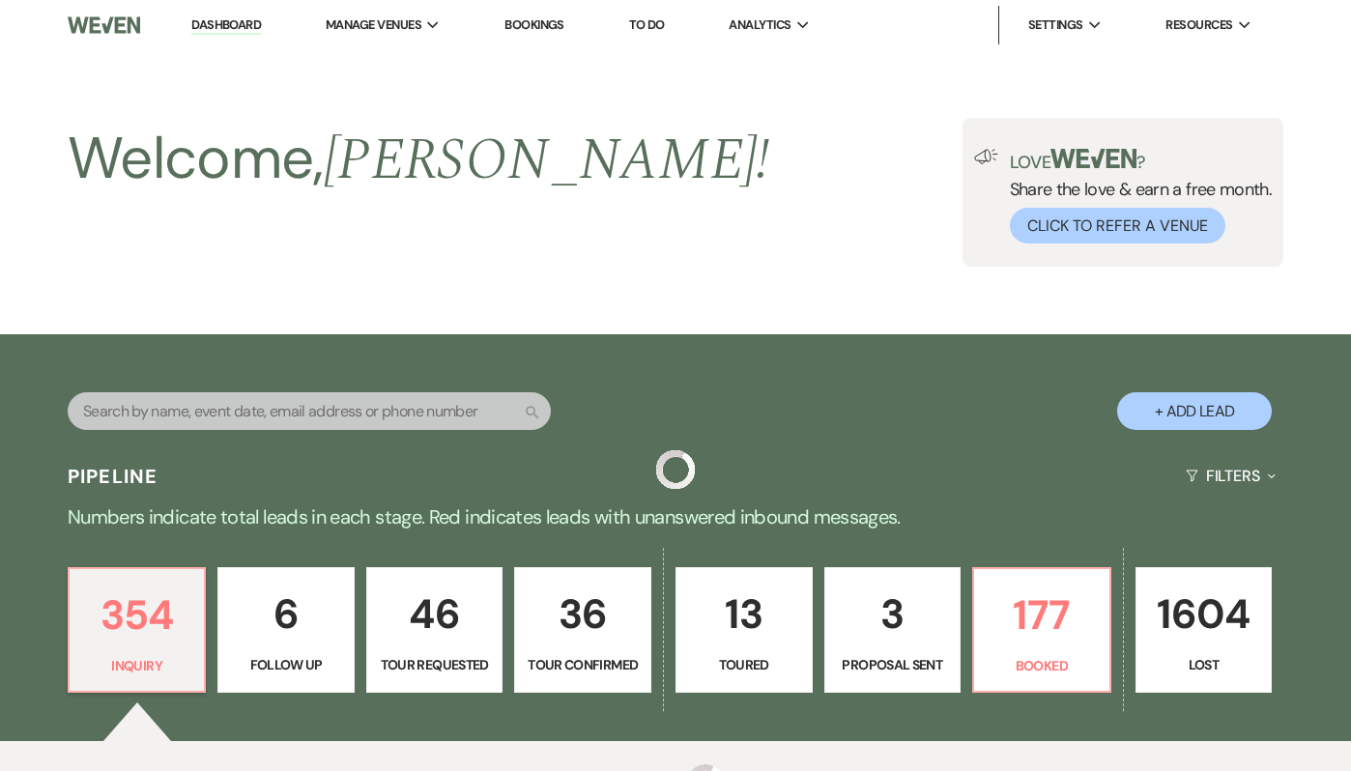
scroll to position [732, 0]
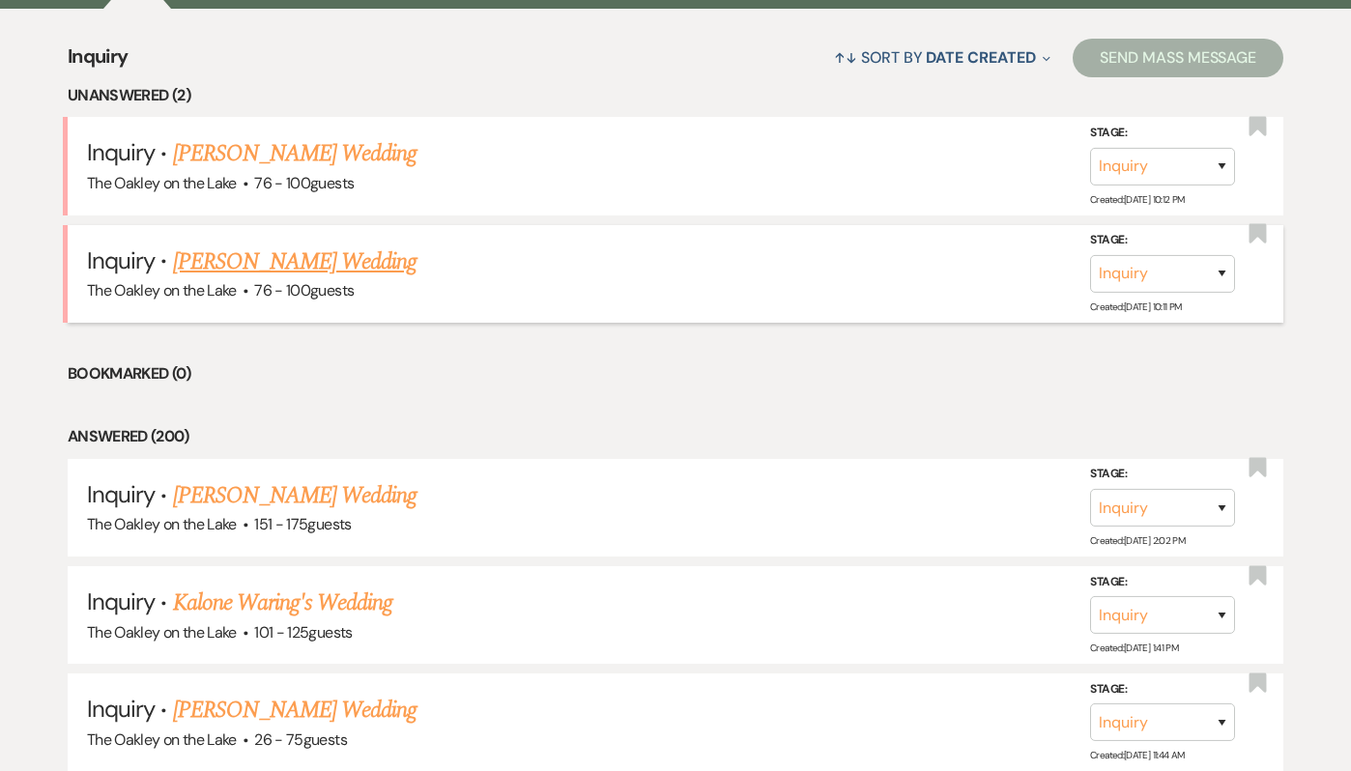
click at [269, 255] on link "Brooklynn Kelly's Wedding" at bounding box center [295, 261] width 244 height 35
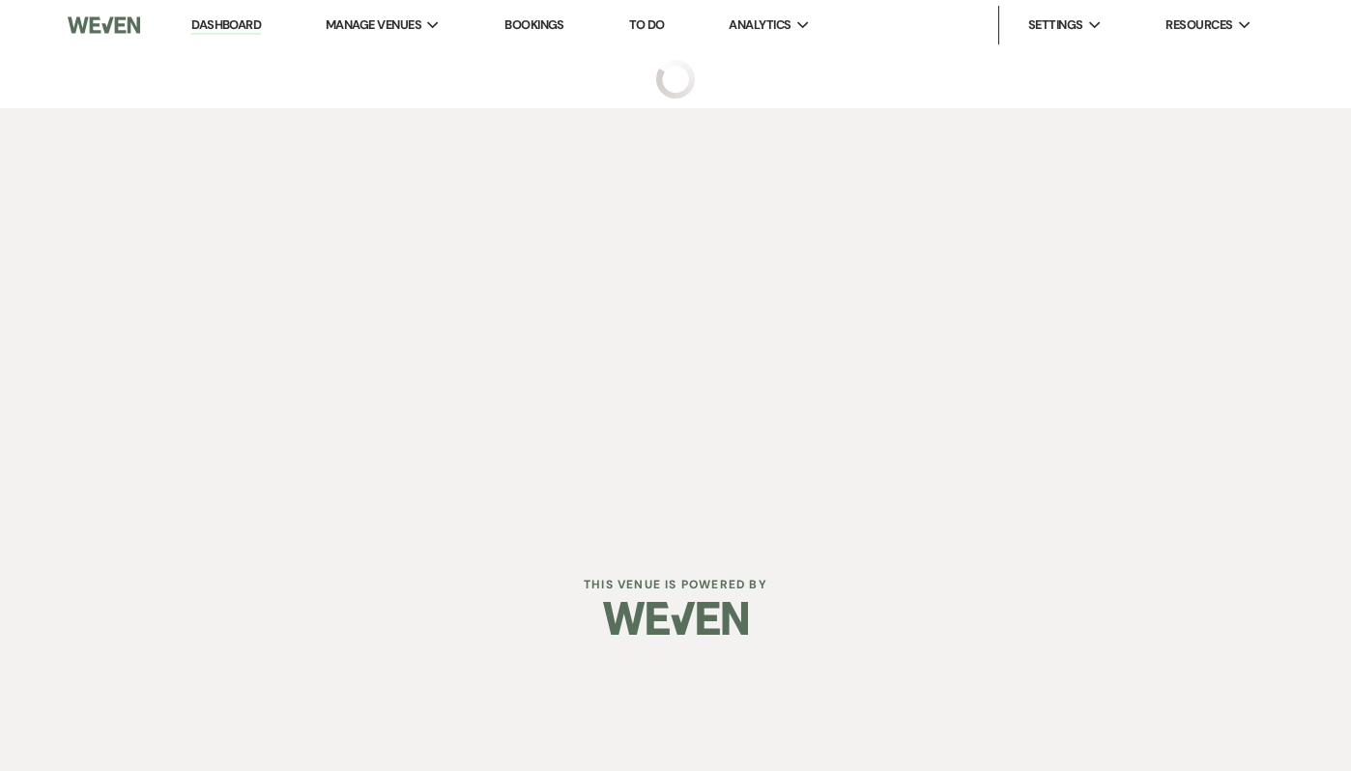
select select "4"
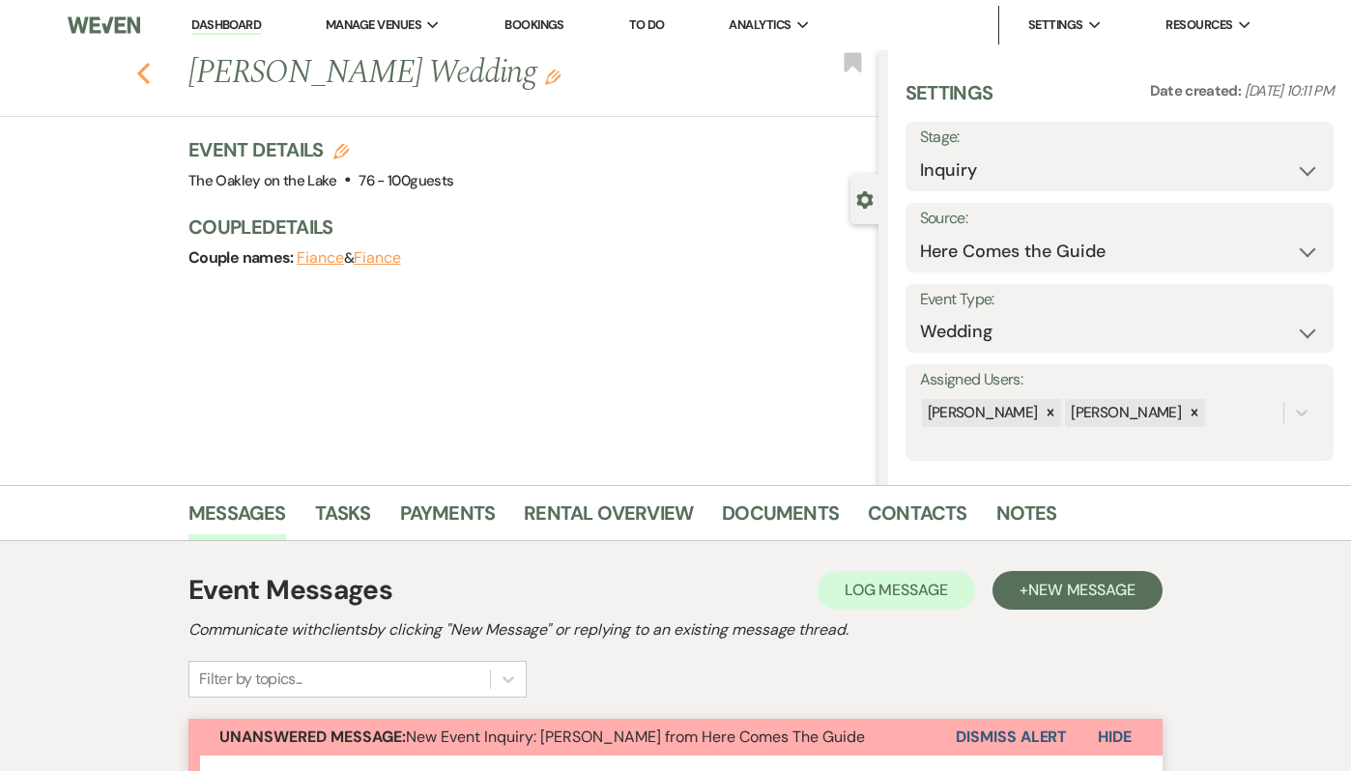
click at [142, 73] on icon "Previous" at bounding box center [143, 73] width 14 height 23
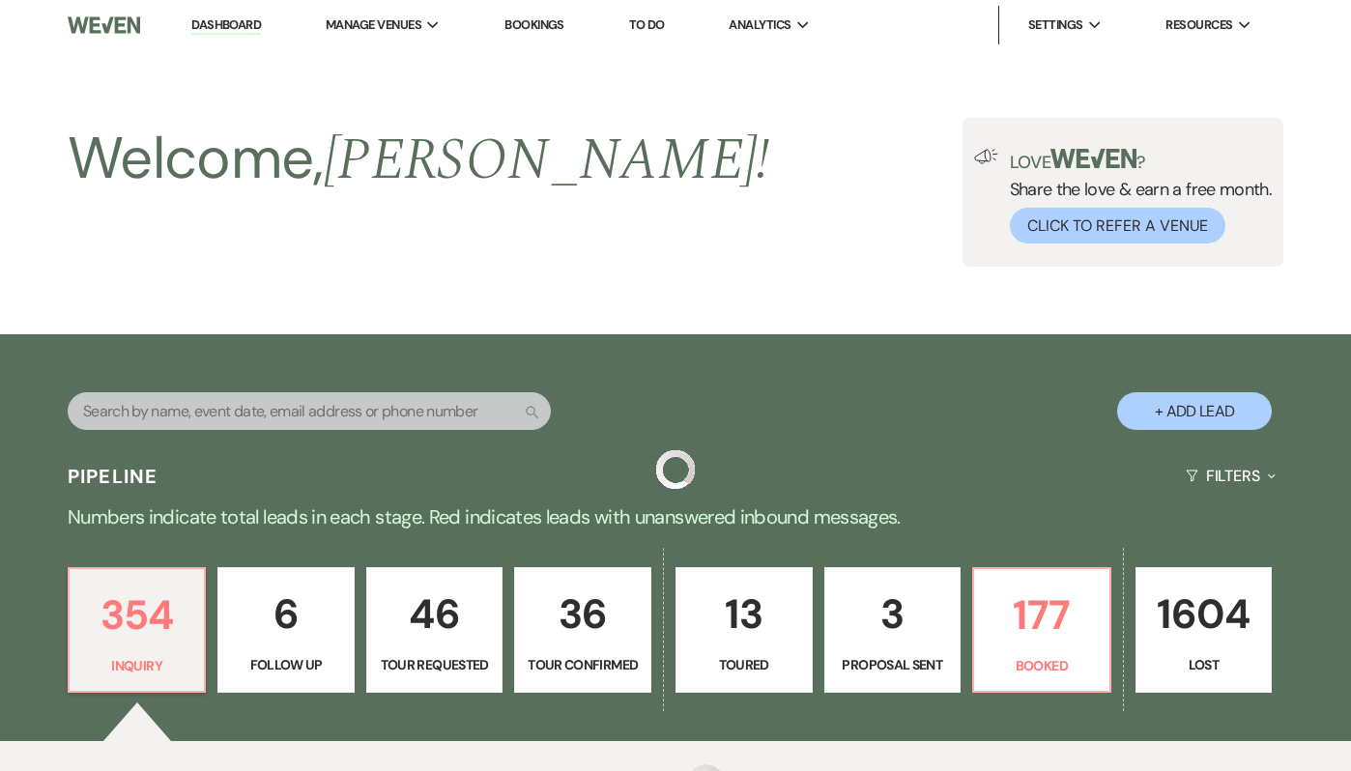
scroll to position [732, 0]
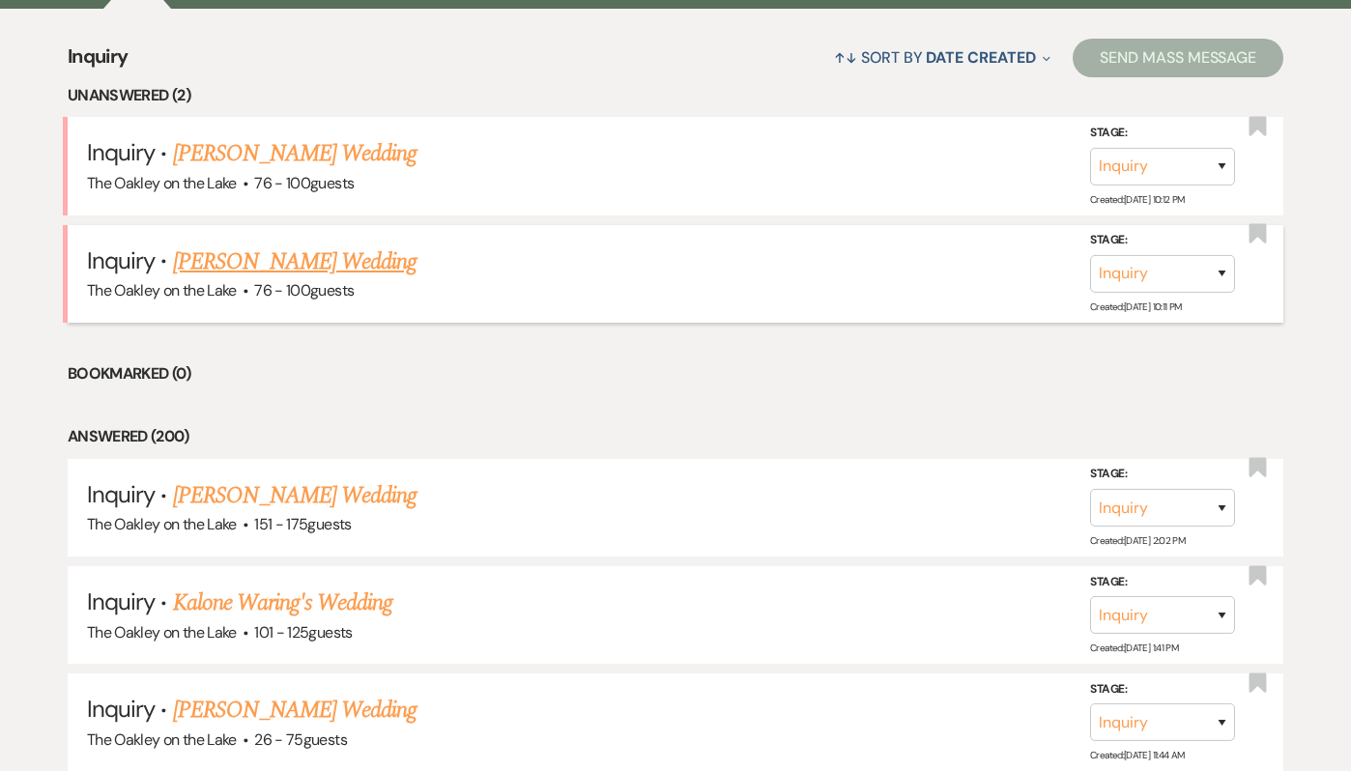
click at [239, 251] on link "Brooklynn Kelly's Wedding" at bounding box center [295, 261] width 244 height 35
select select "4"
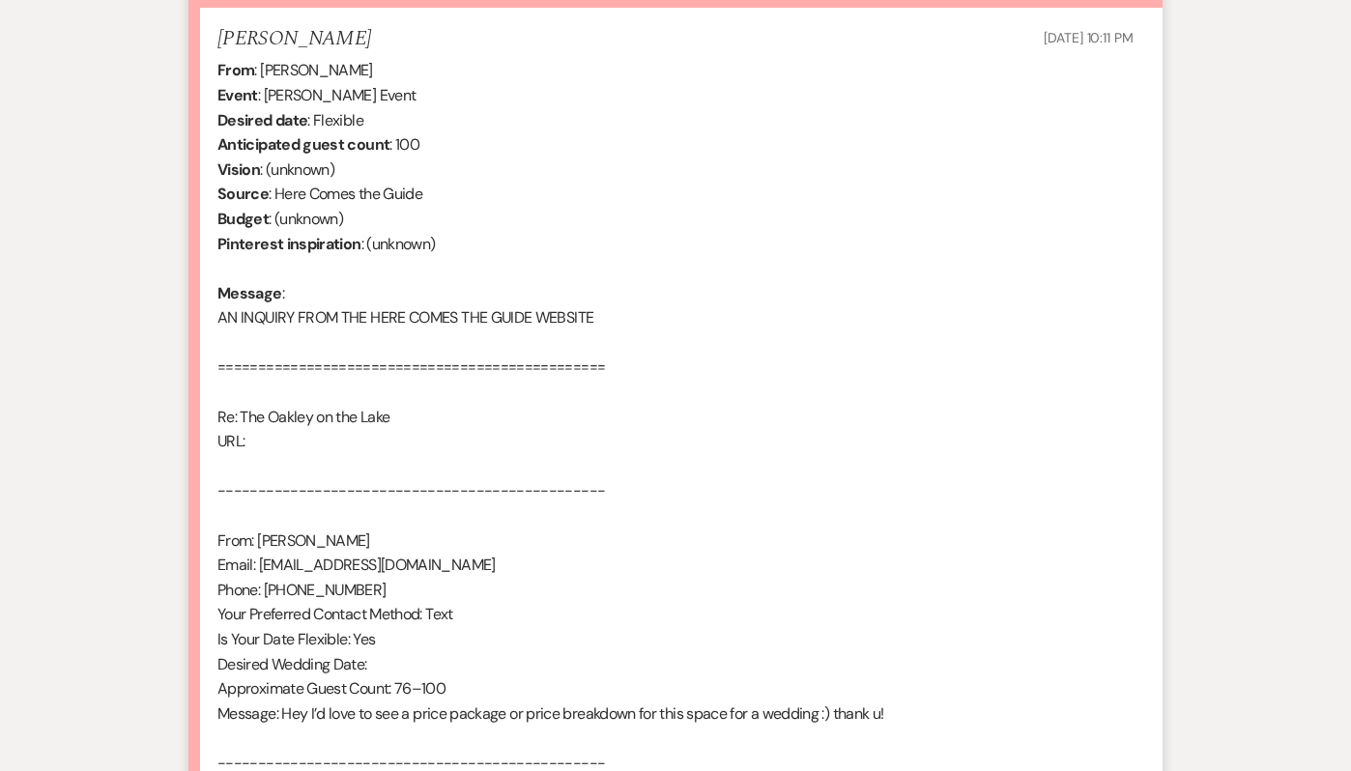
scroll to position [1276, 0]
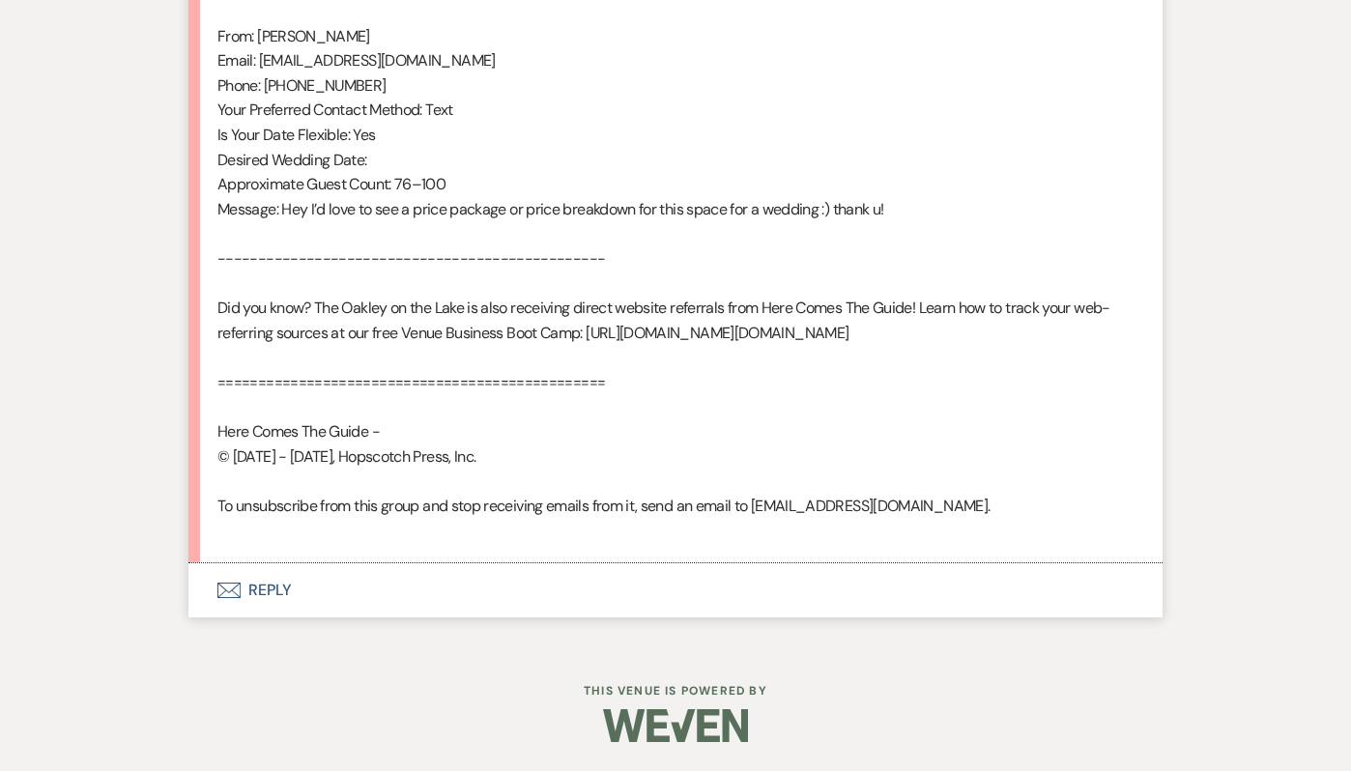
click at [253, 594] on button "Envelope Reply" at bounding box center [675, 590] width 974 height 54
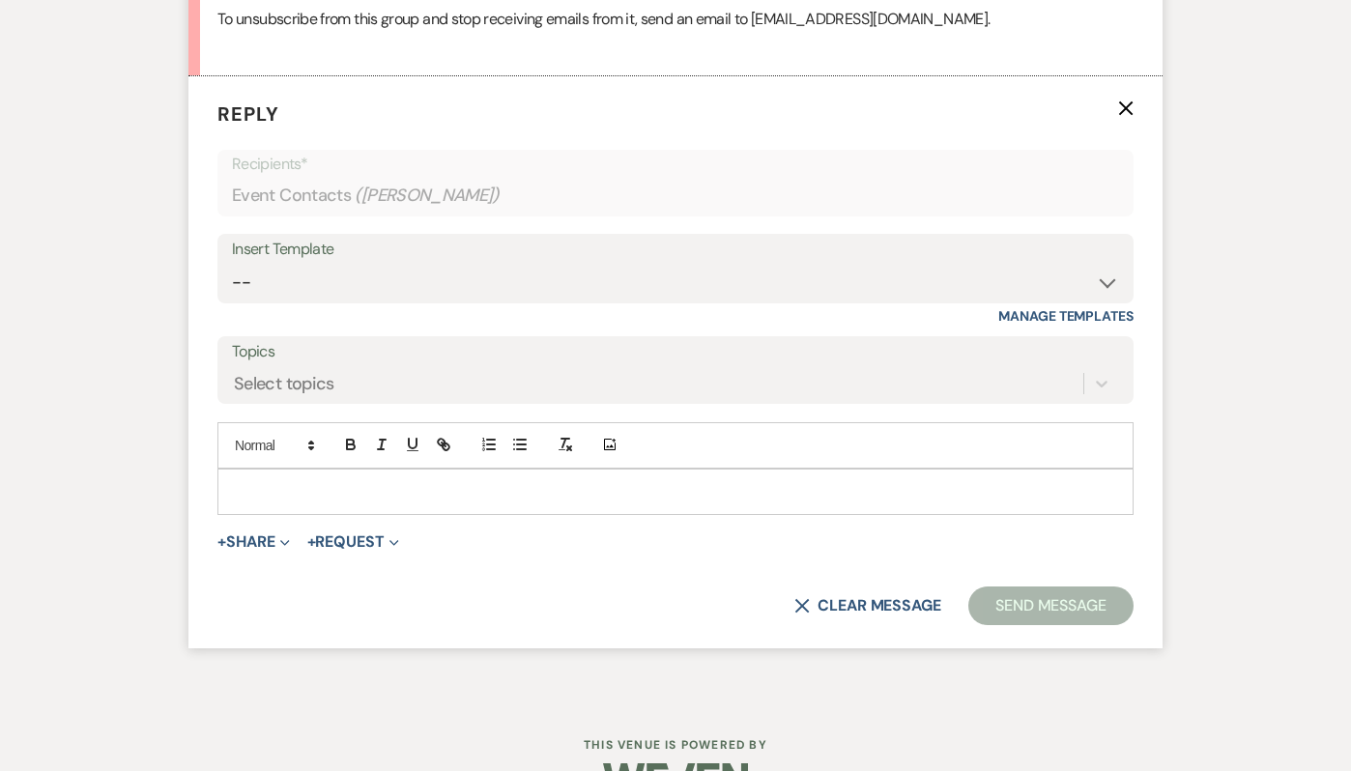
scroll to position [1741, 0]
click at [469, 262] on div "Insert Template" at bounding box center [675, 248] width 887 height 28
click at [481, 300] on select "-- Weven Planning Portal Introduction (Booked Events) Tour Request Response Fol…" at bounding box center [675, 281] width 887 height 38
select select "3882"
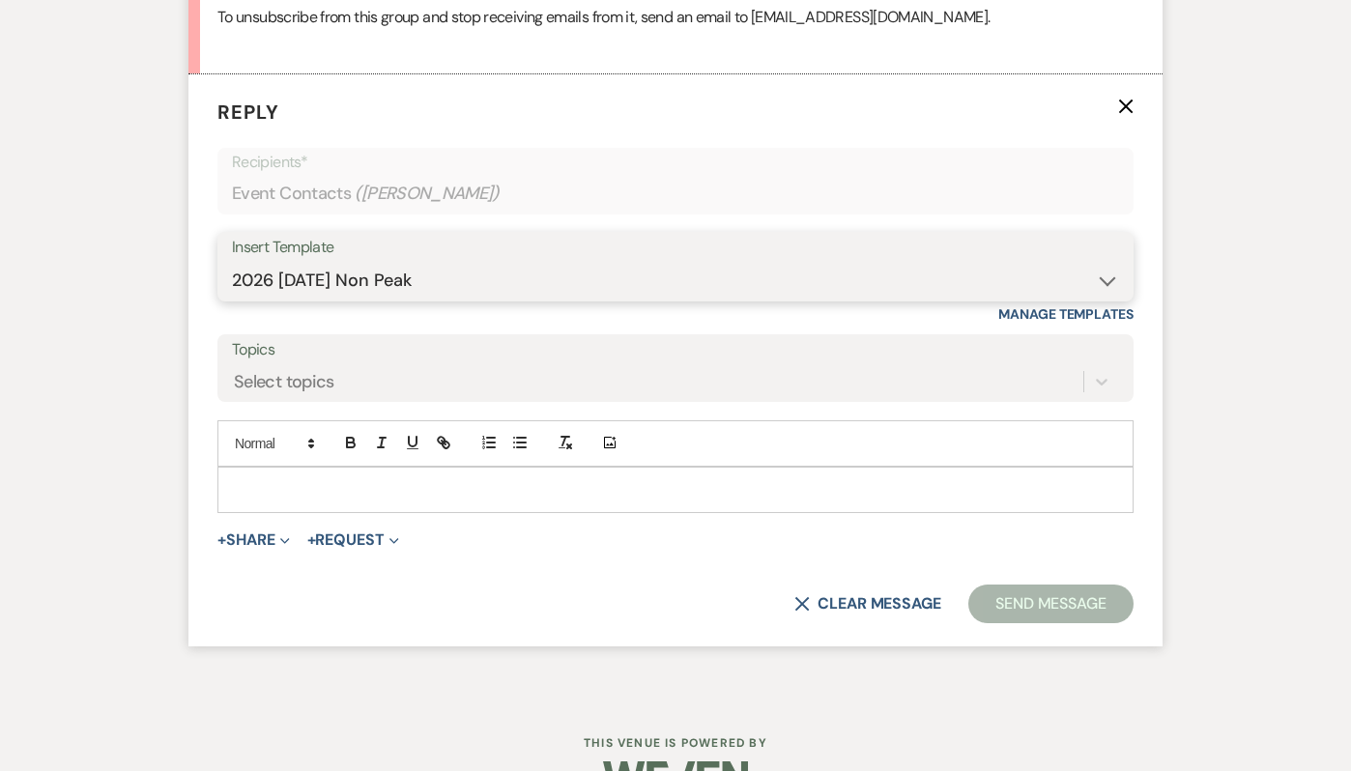
click at [232, 286] on select "-- Weven Planning Portal Introduction (Booked Events) Tour Request Response Fol…" at bounding box center [675, 281] width 887 height 38
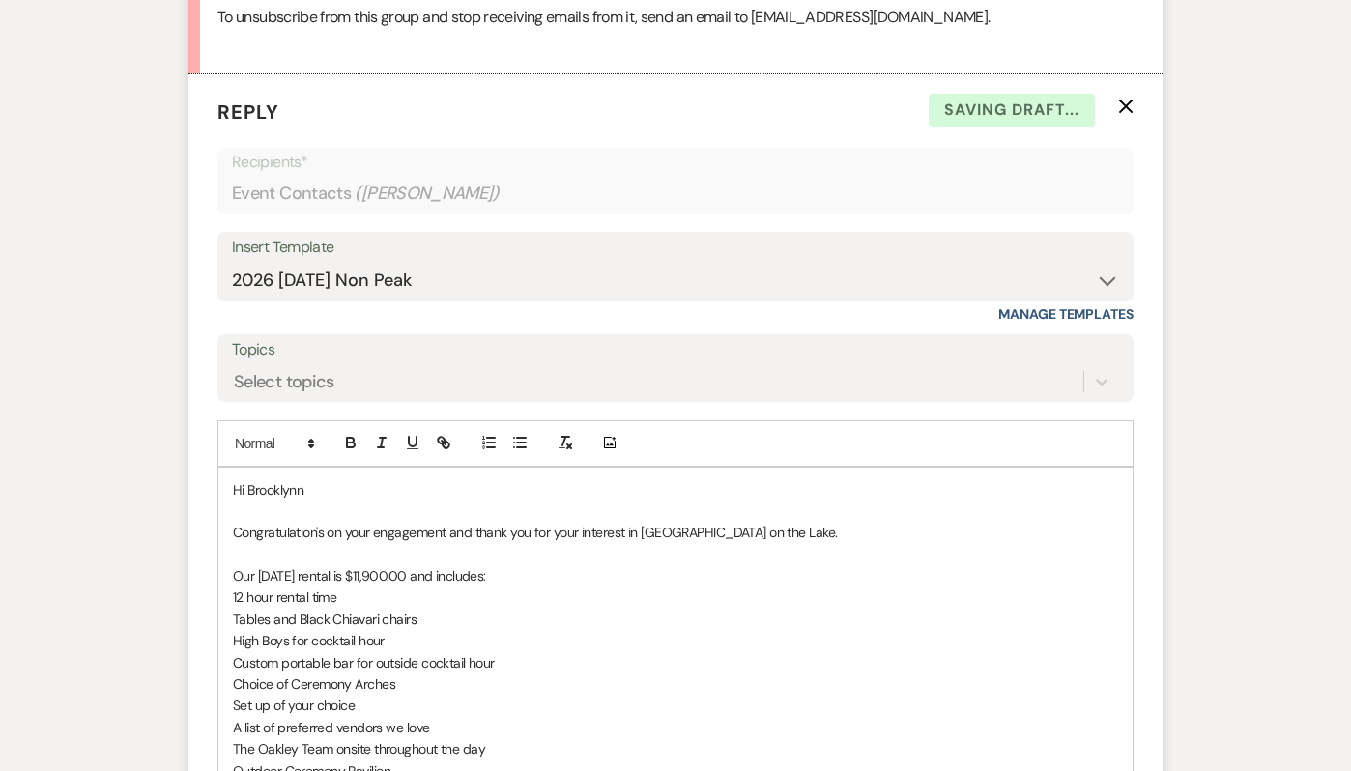
click at [381, 587] on p "Our Saturday rental is $11,900.00 and includes:" at bounding box center [675, 575] width 885 height 21
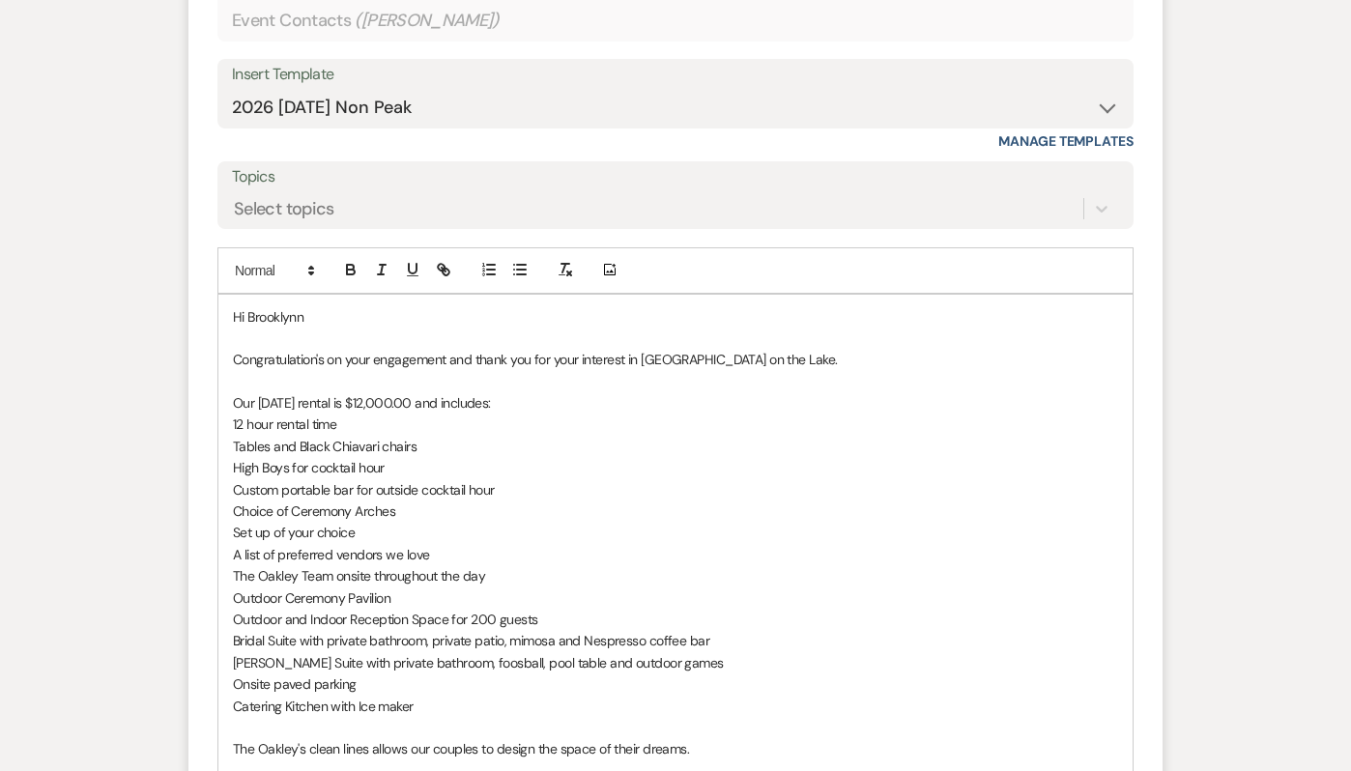
scroll to position [1946, 0]
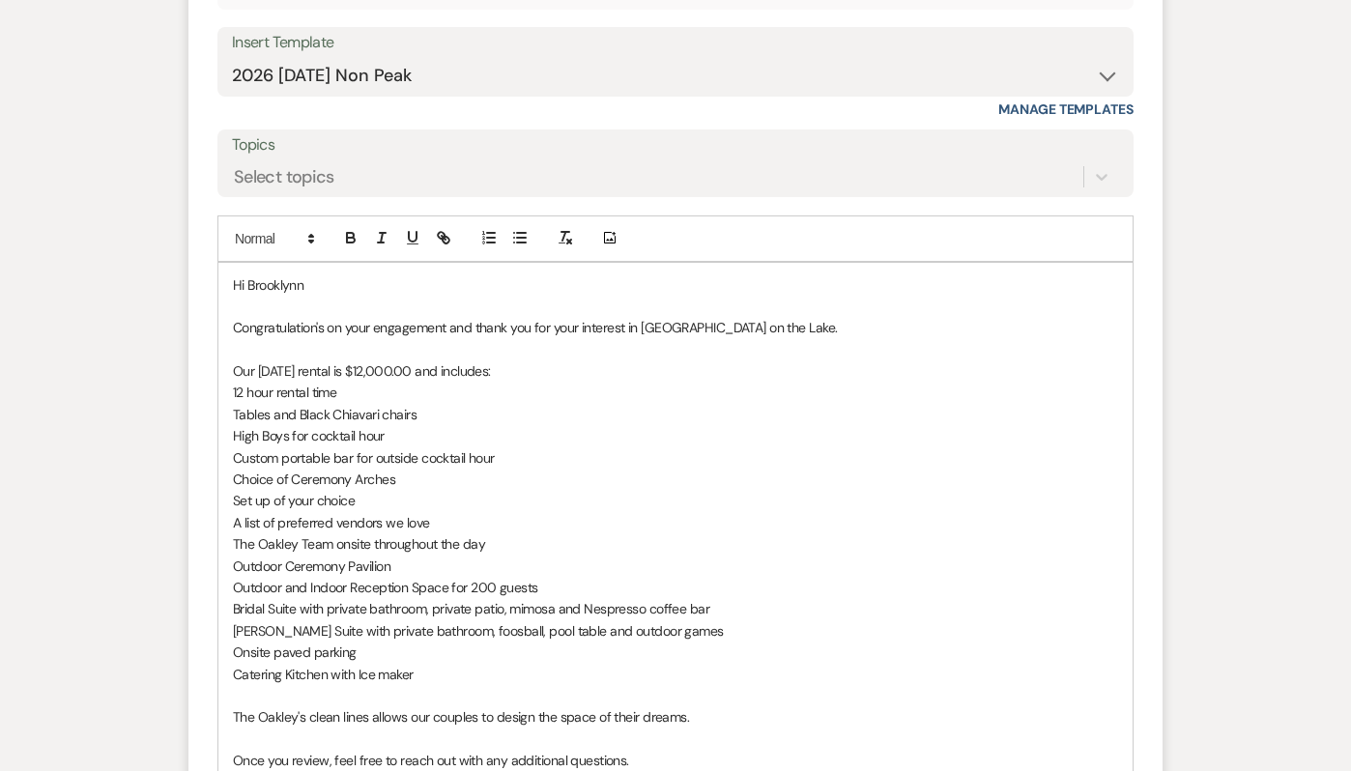
click at [816, 338] on p "Congratulation's on your engagement and thank you for your interest in [GEOGRAP…" at bounding box center [675, 327] width 885 height 21
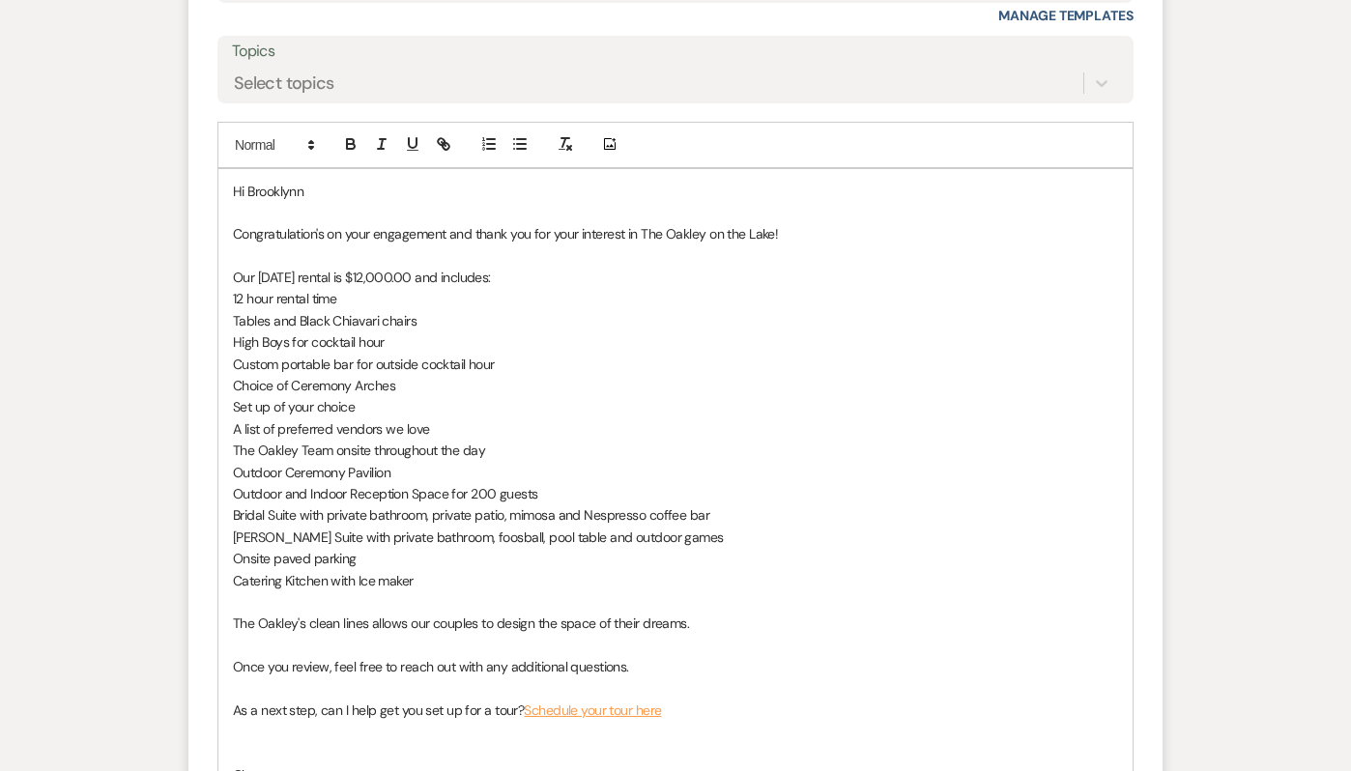
scroll to position [2049, 0]
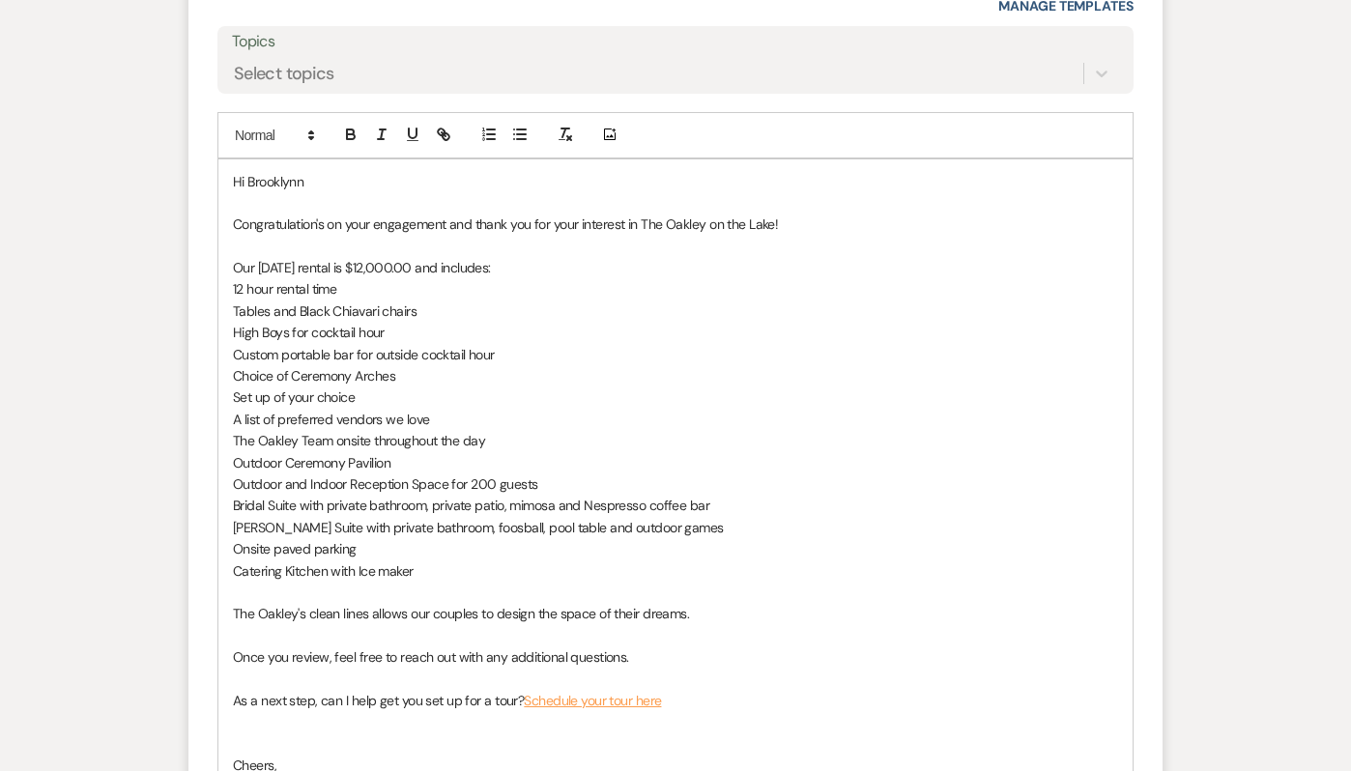
click at [455, 214] on p at bounding box center [675, 202] width 885 height 21
click at [414, 192] on p "Hi Brooklynn" at bounding box center [675, 181] width 885 height 21
click at [358, 192] on p "Hi Brooklynn" at bounding box center [675, 181] width 885 height 21
click at [837, 235] on p "Congratulation's on your engagement and thank you for your interest in The Oakl…" at bounding box center [675, 224] width 885 height 21
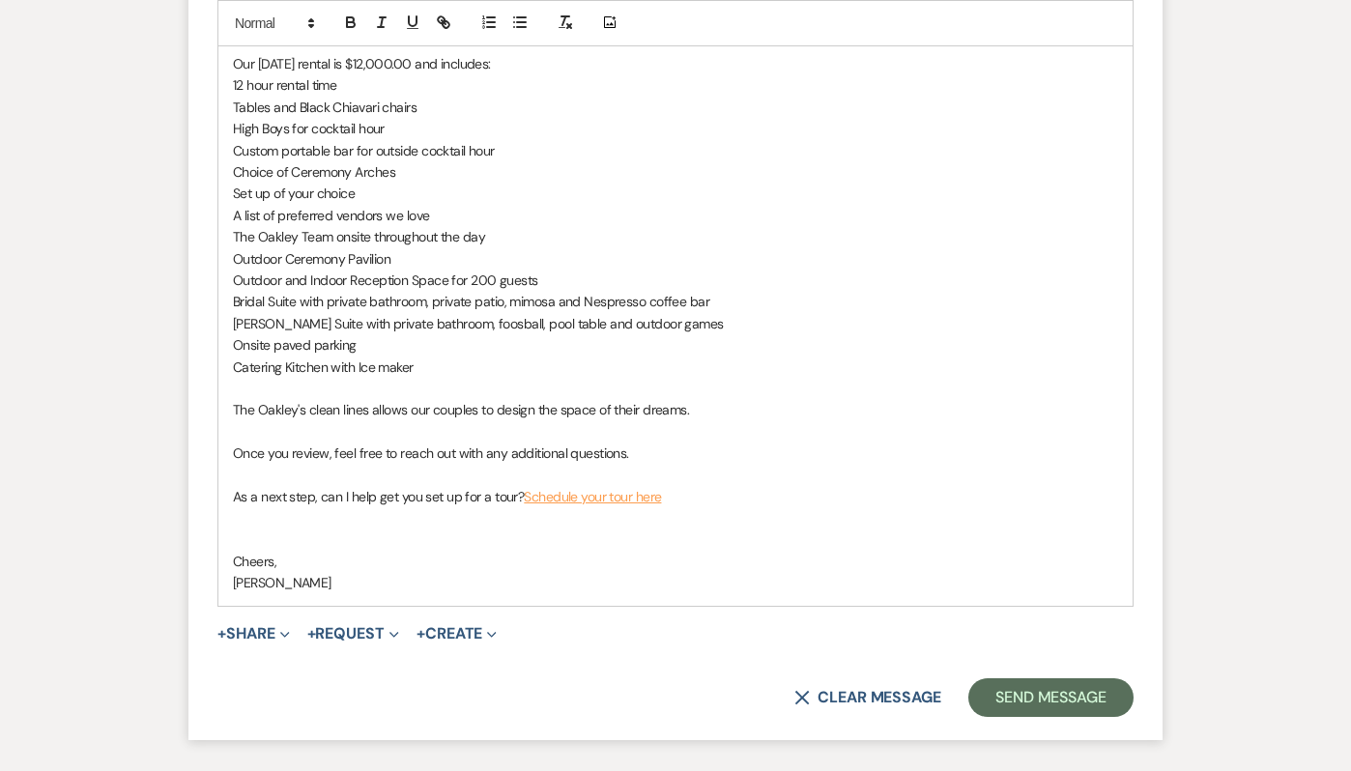
scroll to position [2257, 0]
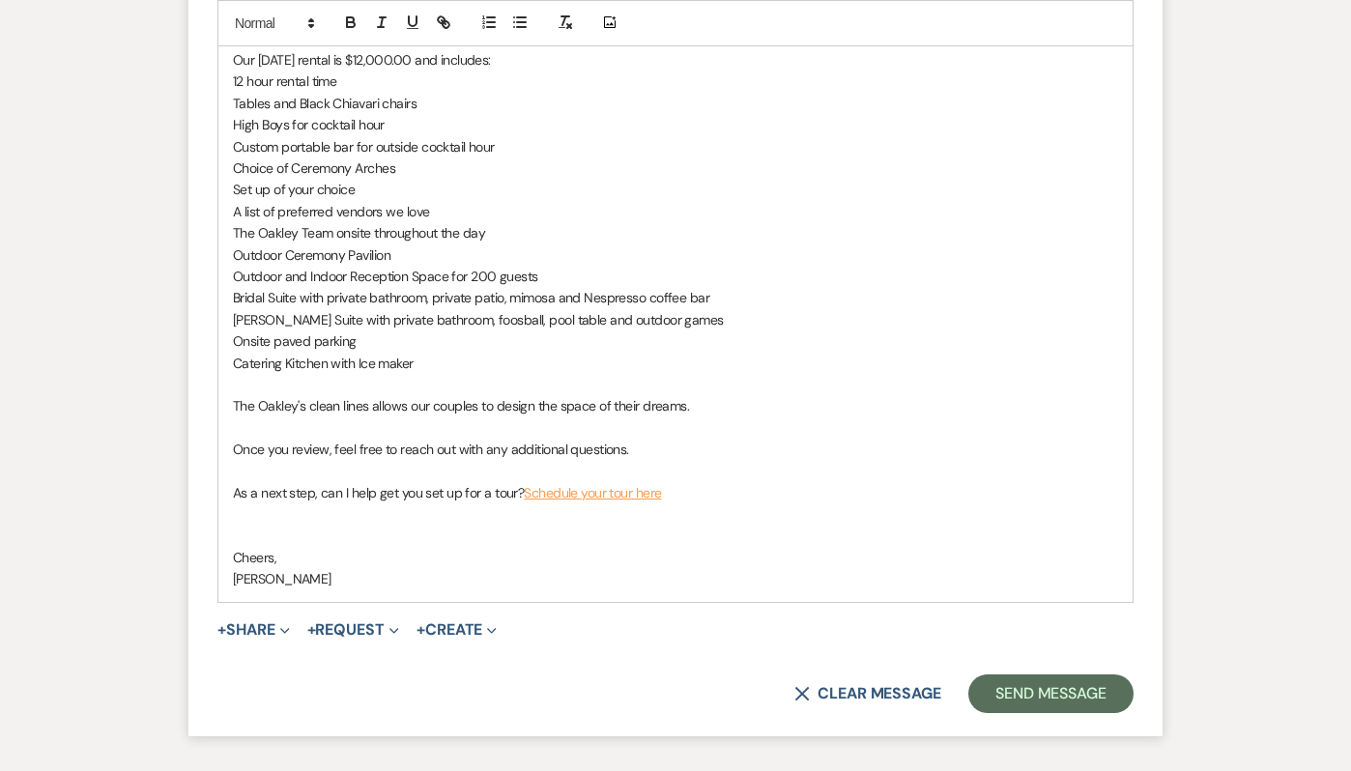
click at [283, 547] on p at bounding box center [675, 536] width 885 height 21
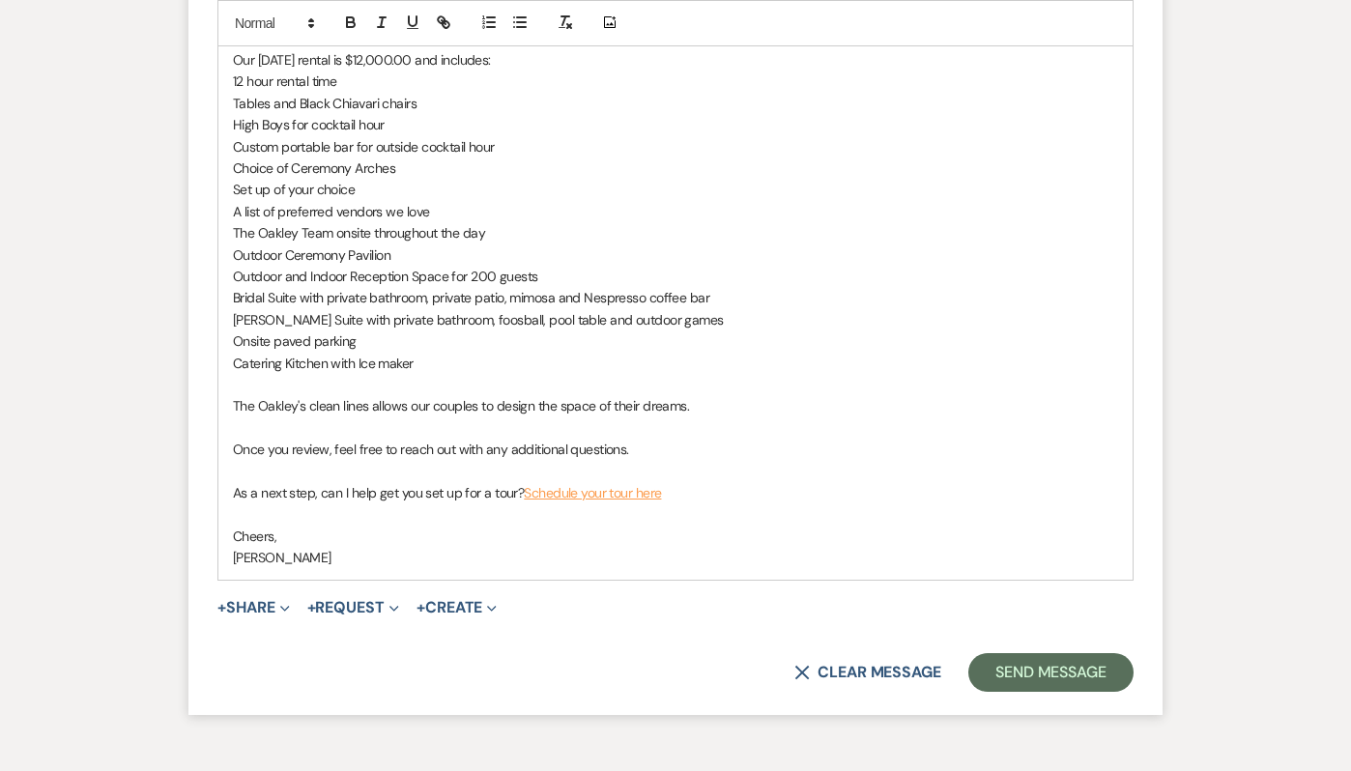
click at [240, 568] on p "[PERSON_NAME]" at bounding box center [675, 557] width 885 height 21
click at [1054, 714] on form "Reply X Saving draft... Recipients* Event Contacts ( Brooklynn Kelly ) Insert T…" at bounding box center [675, 136] width 974 height 1156
click at [1050, 692] on button "Send Message" at bounding box center [1050, 672] width 165 height 39
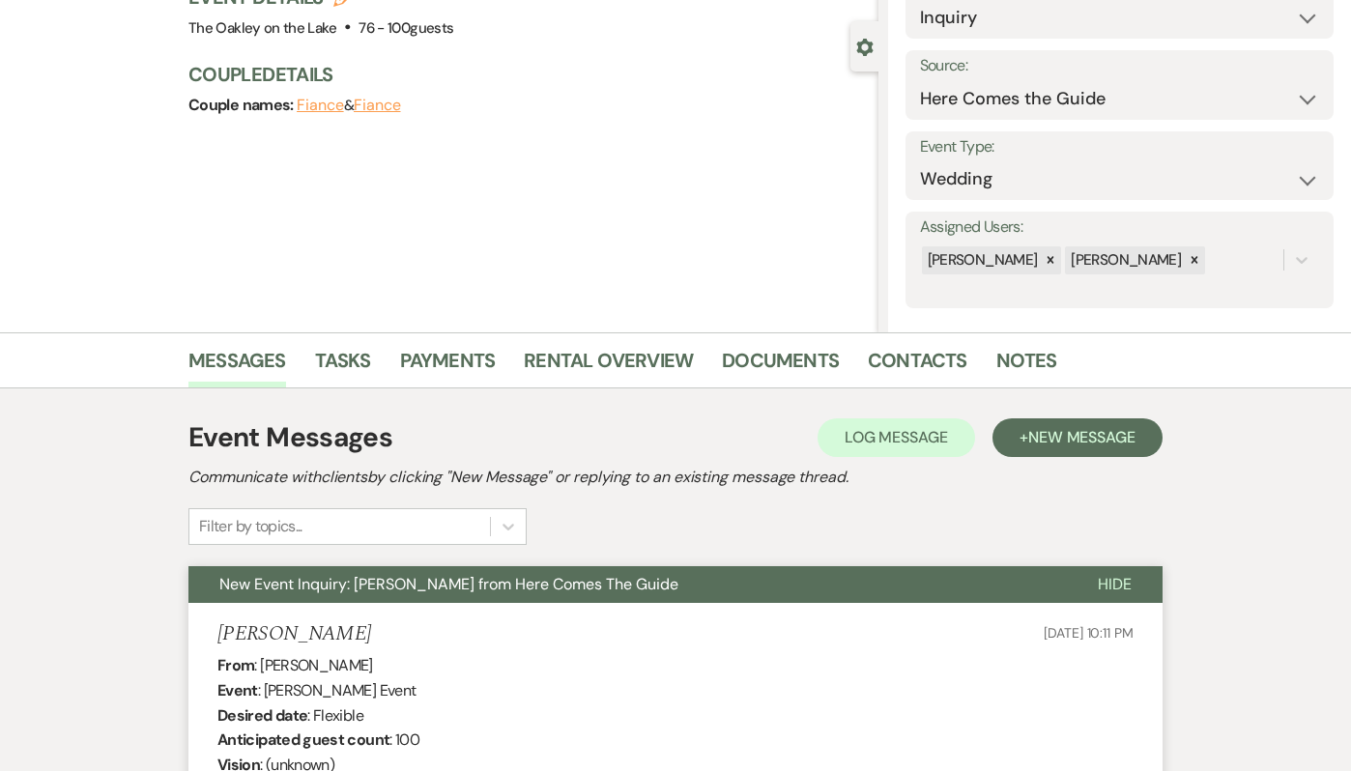
scroll to position [0, 0]
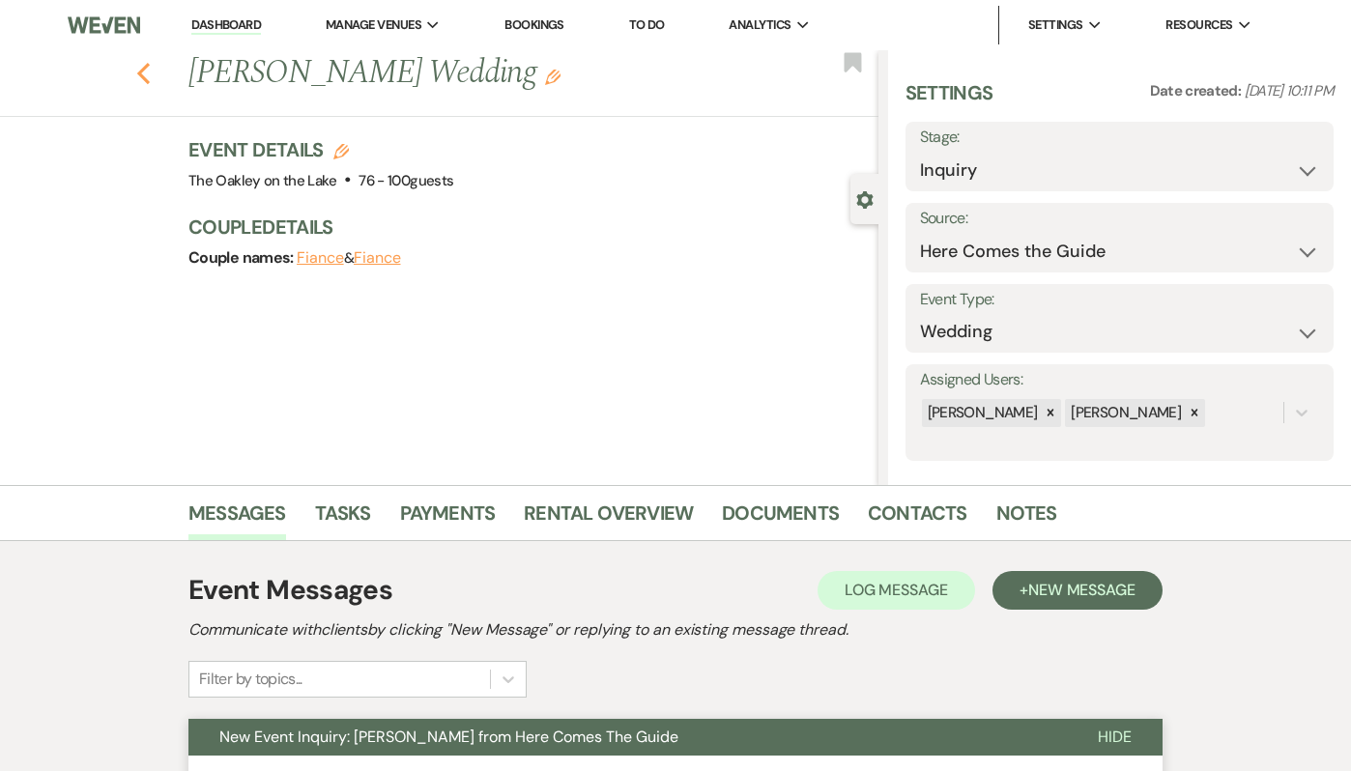
click at [138, 72] on use "button" at bounding box center [143, 73] width 13 height 21
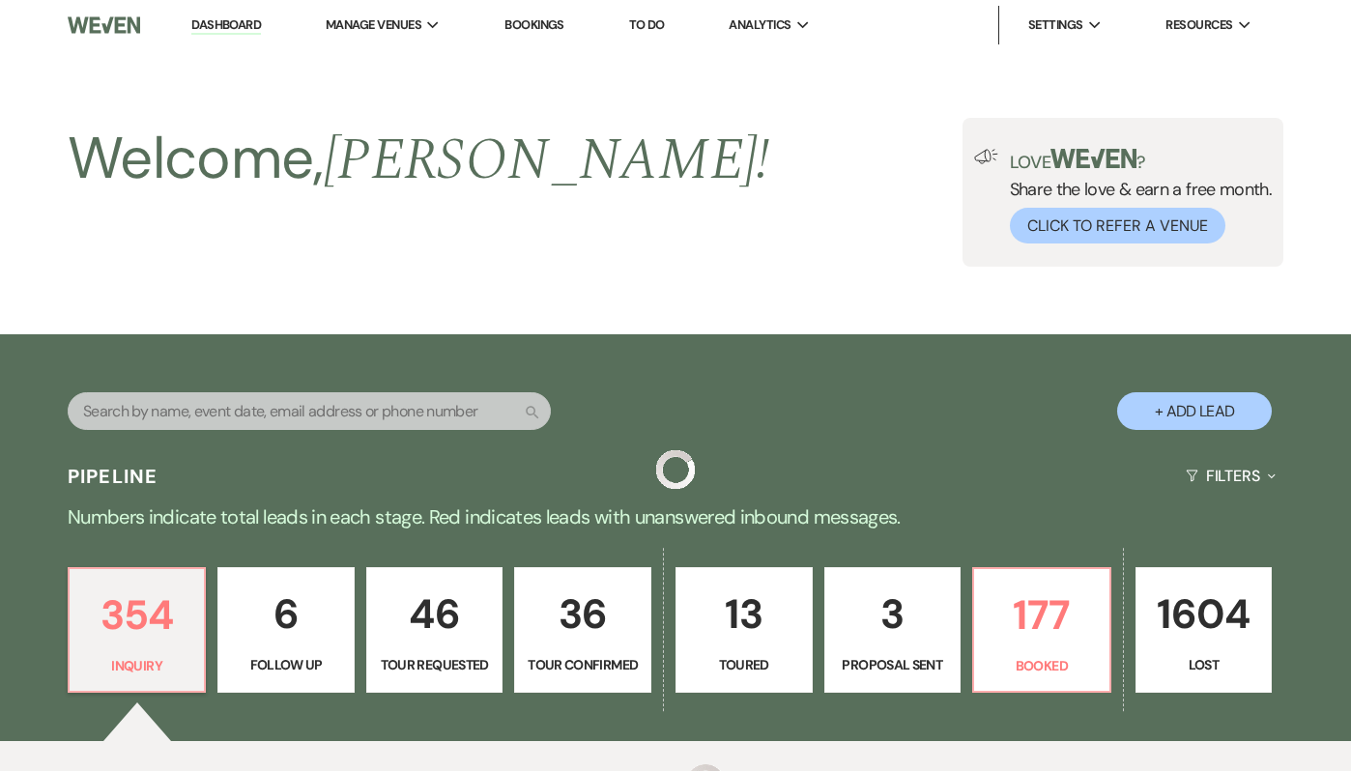
scroll to position [732, 0]
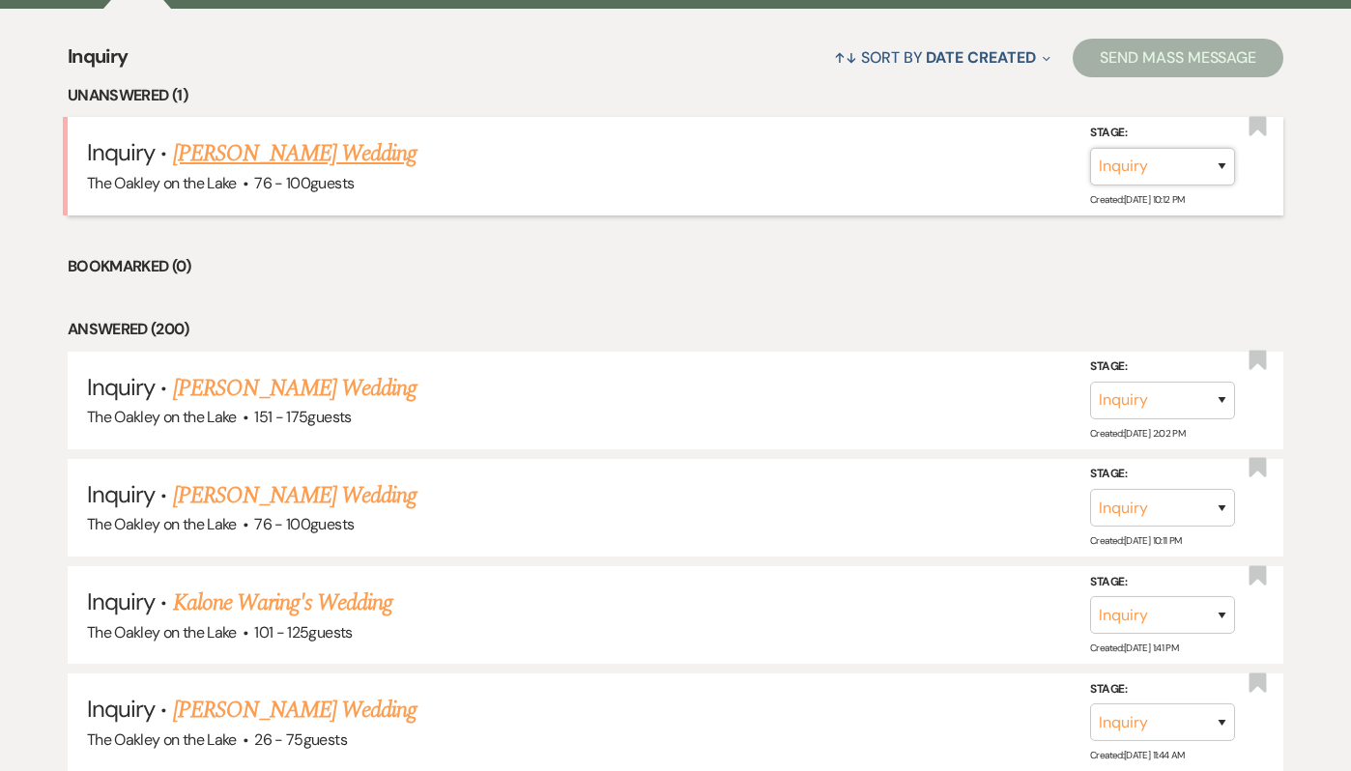
click at [1126, 163] on select "Inquiry Follow Up Tour Requested Tour Confirmed Toured Proposal Sent Booked Lost" at bounding box center [1162, 166] width 145 height 38
select select "8"
click at [1090, 147] on select "Inquiry Follow Up Tour Requested Tour Confirmed Toured Proposal Sent Booked Lost" at bounding box center [1162, 166] width 145 height 38
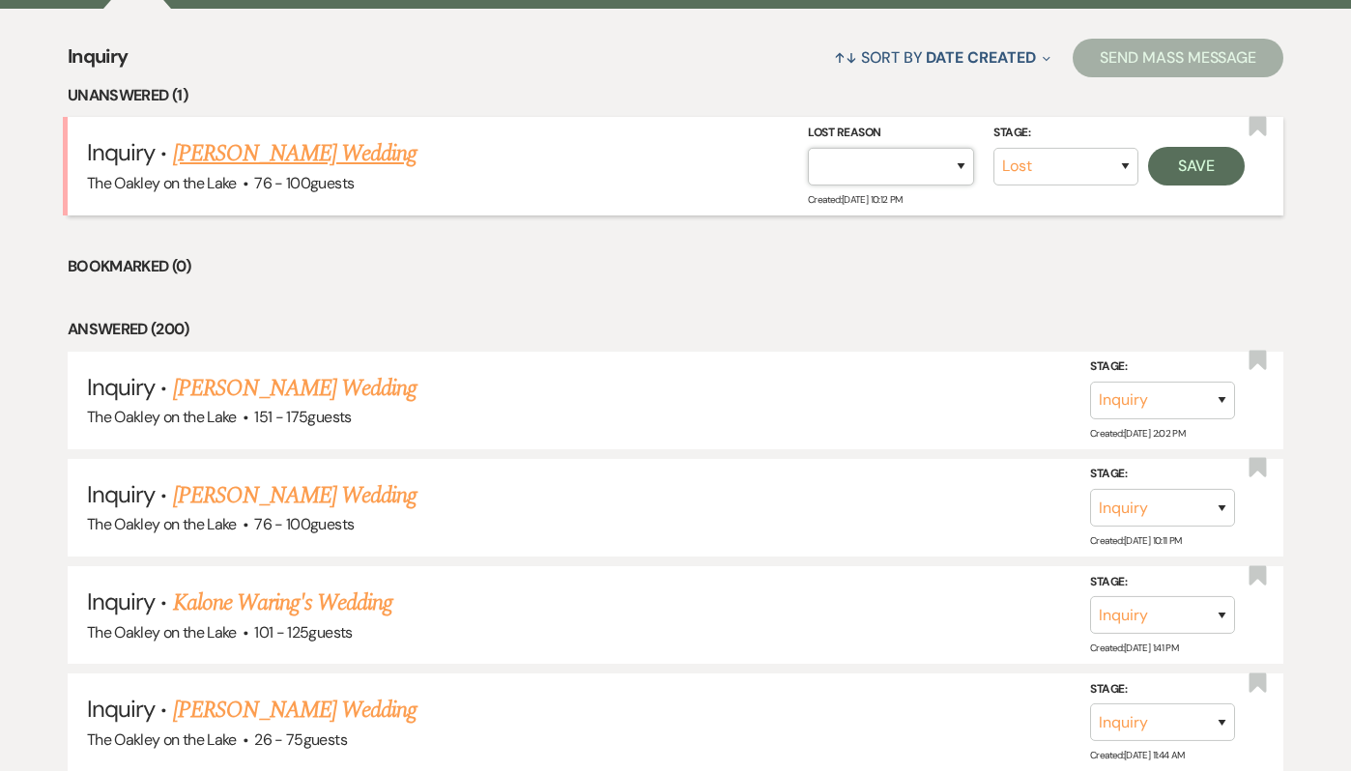
click at [894, 171] on select "Booked Elsewhere Budget Date Unavailable No Response Not a Good Match Capacity …" at bounding box center [891, 166] width 166 height 38
select select "4"
click at [808, 147] on select "Booked Elsewhere Budget Date Unavailable No Response Not a Good Match Capacity …" at bounding box center [891, 166] width 166 height 38
click at [1199, 164] on button "Save" at bounding box center [1196, 165] width 97 height 39
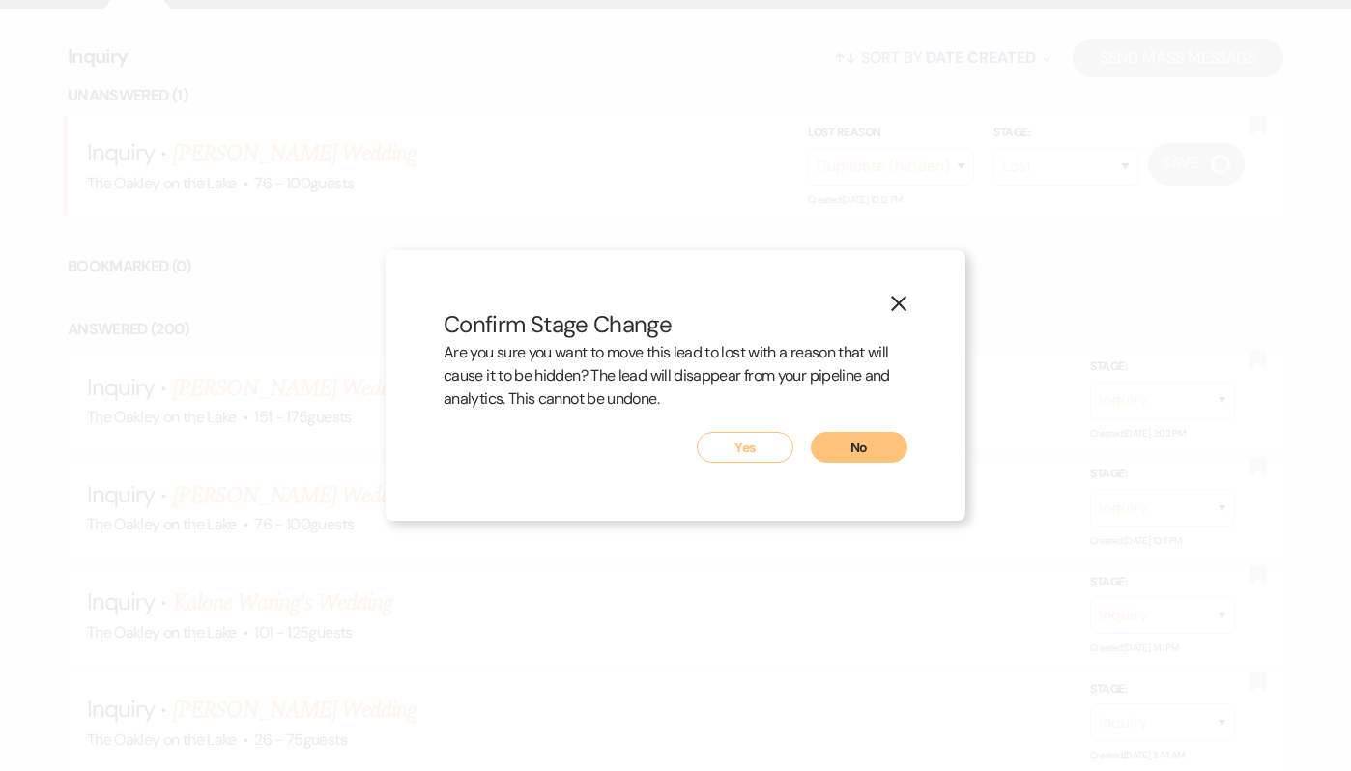
click at [761, 437] on button "Yes" at bounding box center [745, 447] width 97 height 31
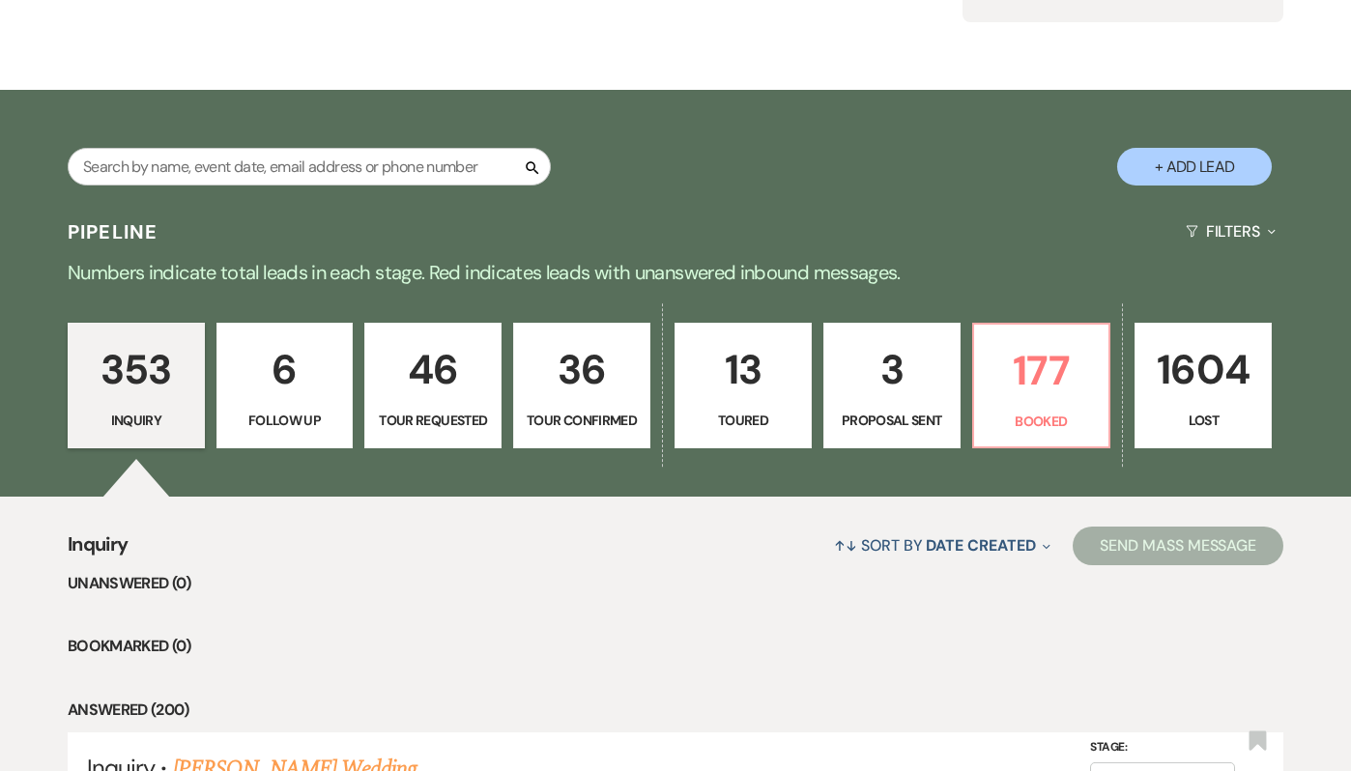
scroll to position [0, 0]
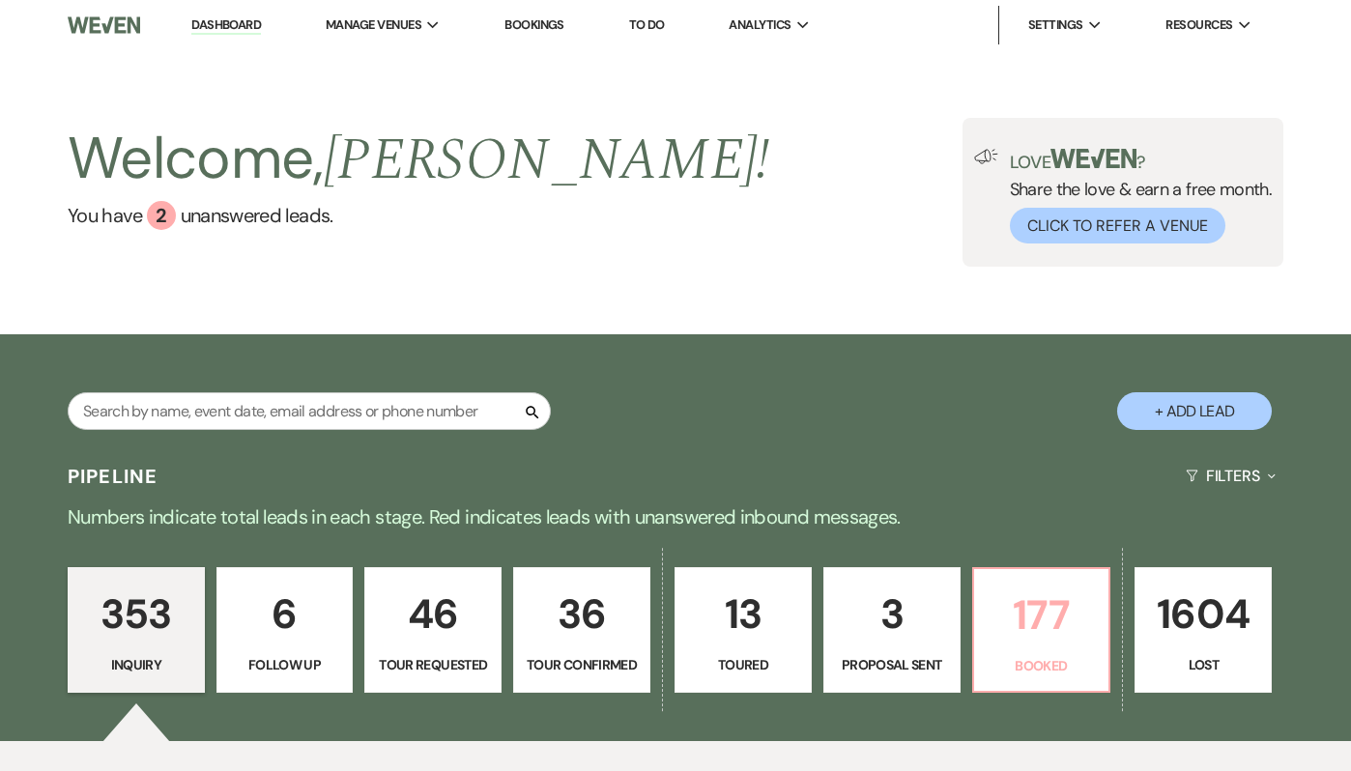
click at [1024, 669] on p "Booked" at bounding box center [1042, 665] width 112 height 21
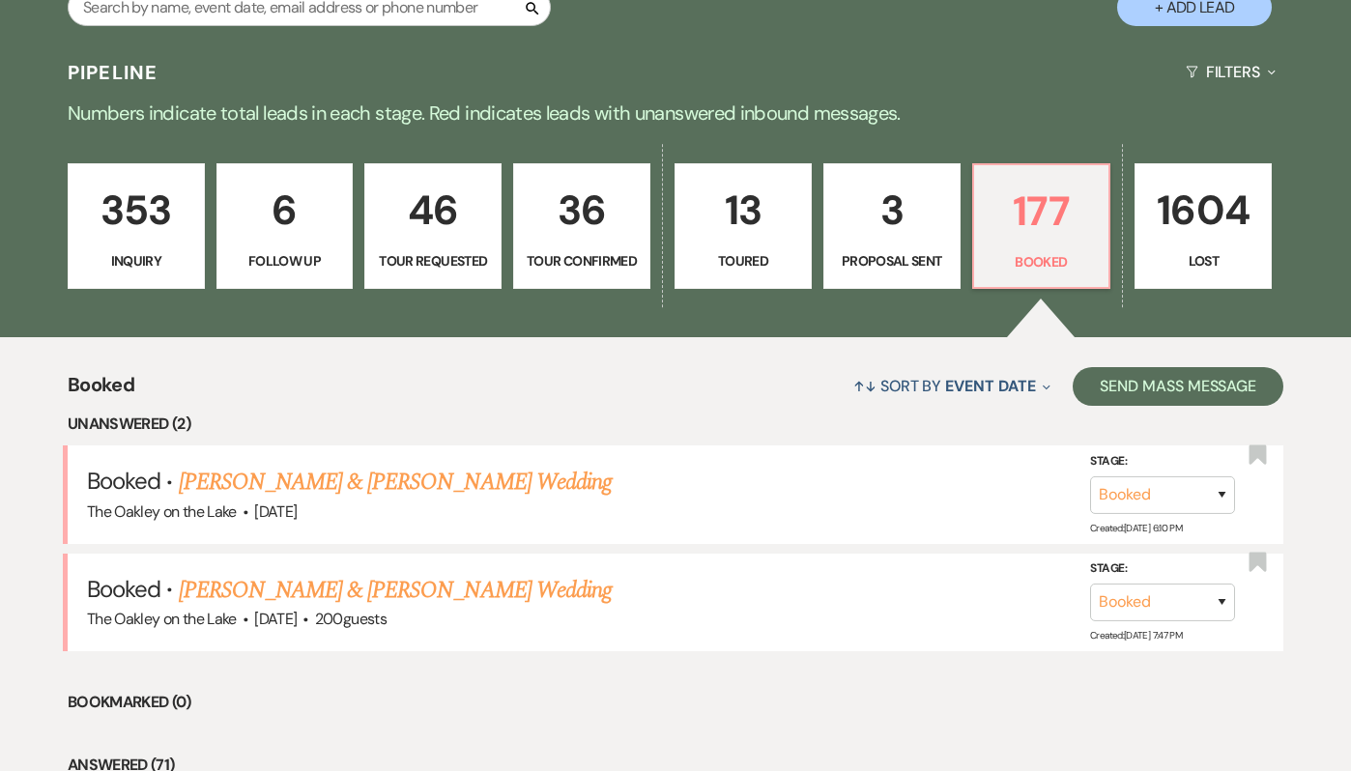
scroll to position [405, 0]
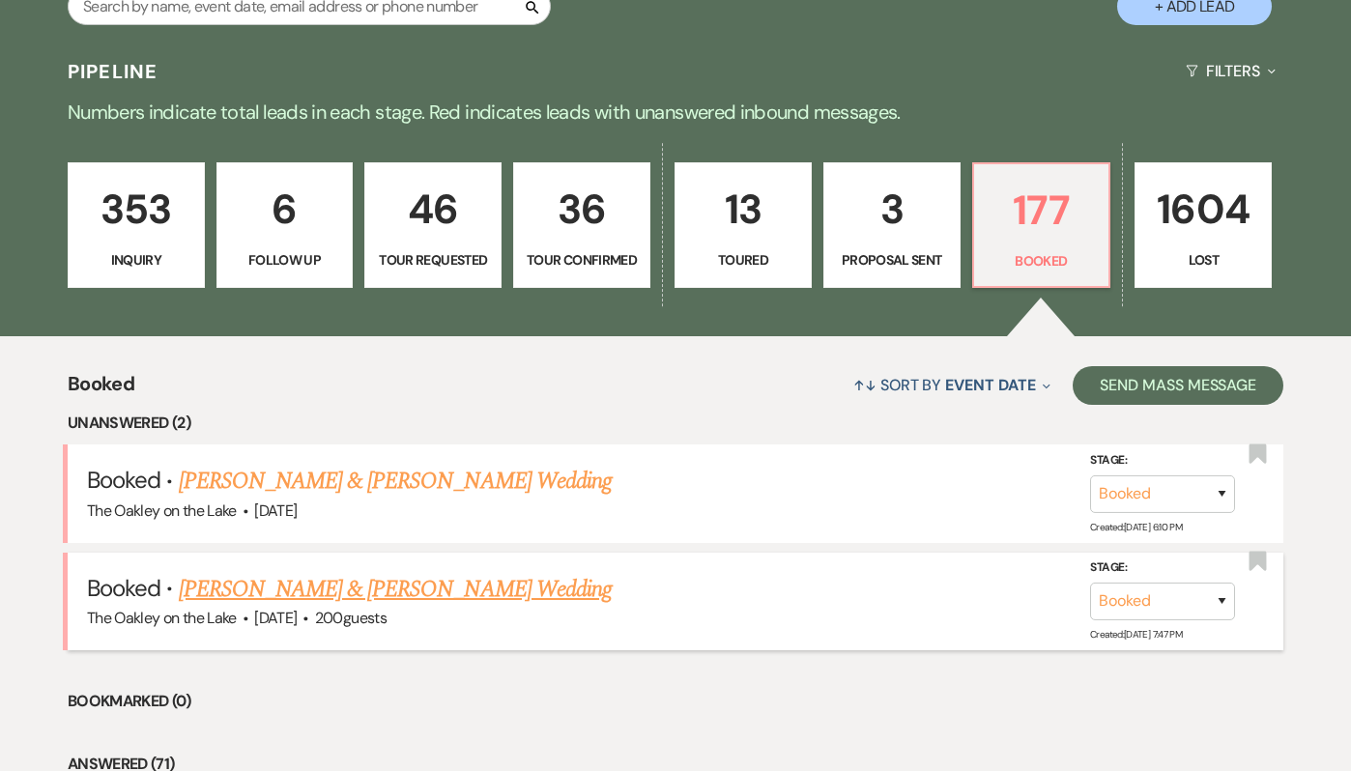
click at [461, 583] on link "Chad Cromwell & Jariel Davis's Wedding" at bounding box center [395, 589] width 433 height 35
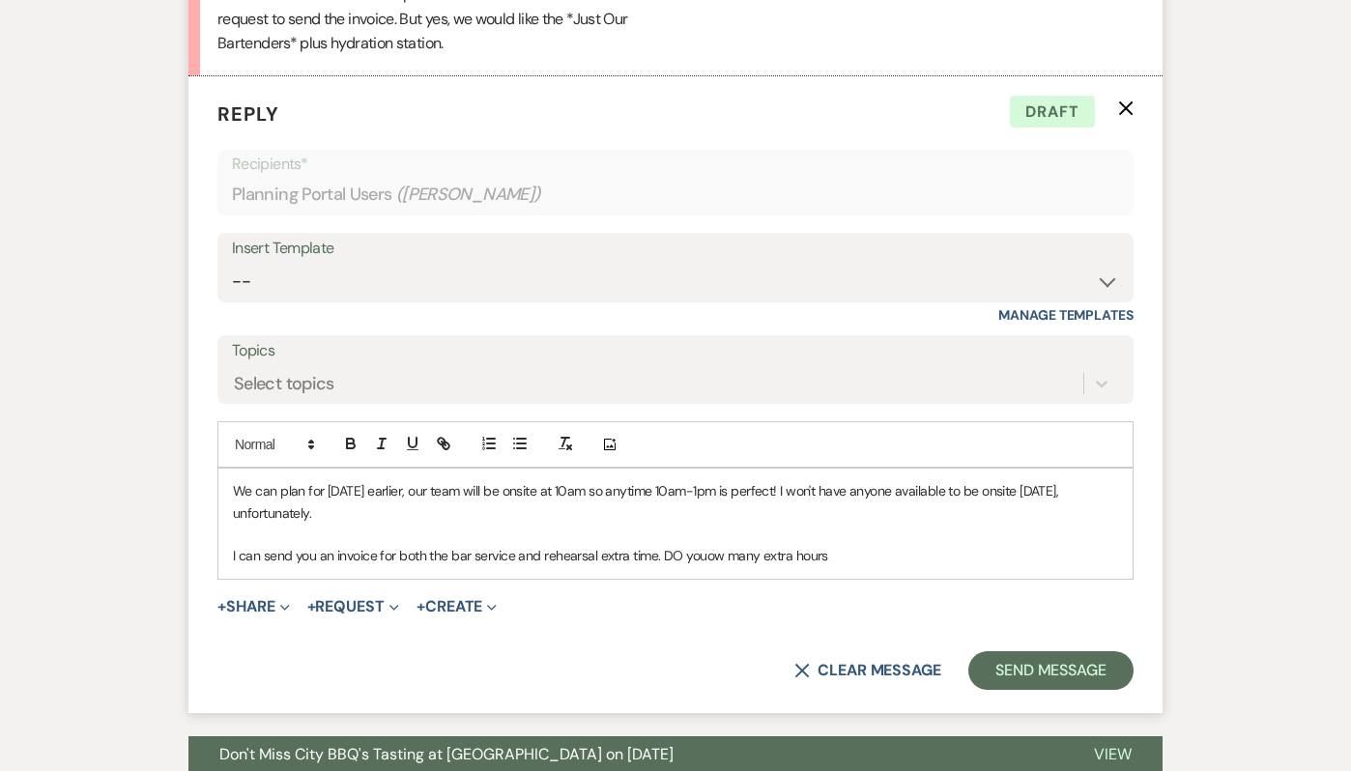
scroll to position [3296, 0]
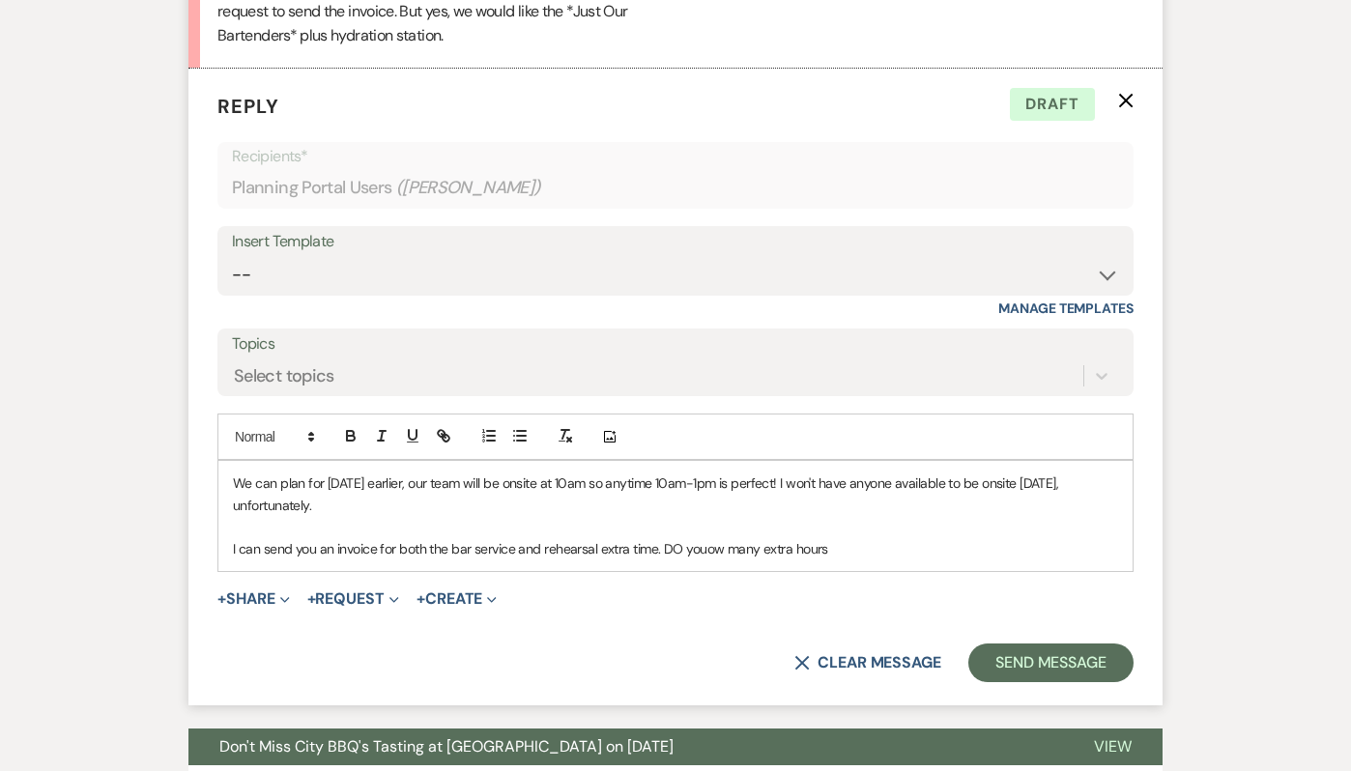
click at [235, 483] on p "We can plan for Sunday earlier, our team will be onsite at 10am so anytime 10am…" at bounding box center [675, 493] width 885 height 43
click at [479, 563] on div "We can plan for Sunday earlier, our team will be onsite at 10am so anytime 10am…" at bounding box center [675, 516] width 914 height 110
click at [701, 540] on p "I can send you an invoice for both the bar service and rehearsal extra time. DO…" at bounding box center [675, 548] width 885 height 21
click at [715, 547] on p "I can send you an invoice for both the bar service and rehearsal extra time. DO…" at bounding box center [675, 548] width 885 height 21
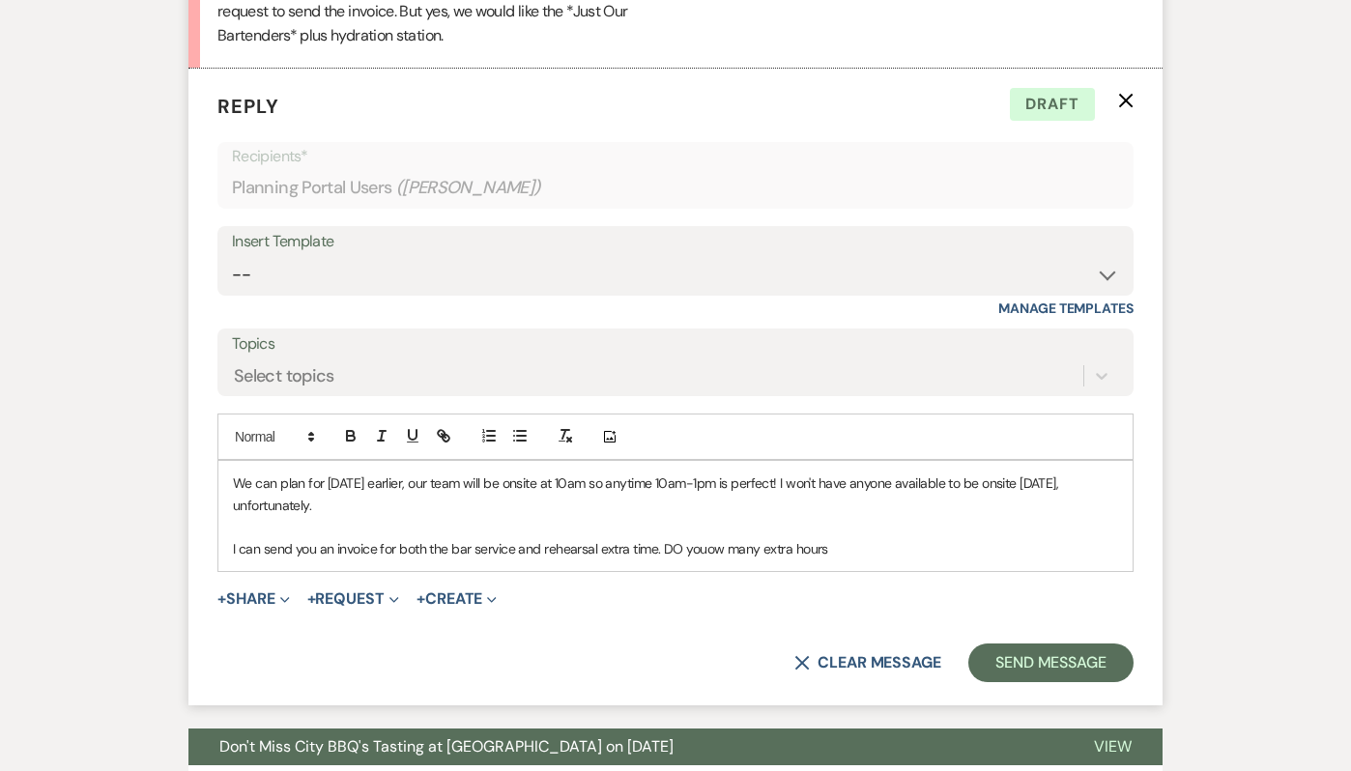
click at [719, 549] on p "I can send you an invoice for both the bar service and rehearsal extra time. DO…" at bounding box center [675, 548] width 885 height 21
click at [748, 591] on div "+ Share Expand Doc Upload Documents Add Photo Images Pref Vendors Preferred ven…" at bounding box center [675, 598] width 916 height 23
click at [659, 509] on p "We can plan for Sunday earlier, our team will be onsite at 10am so anytime 10am…" at bounding box center [675, 493] width 885 height 43
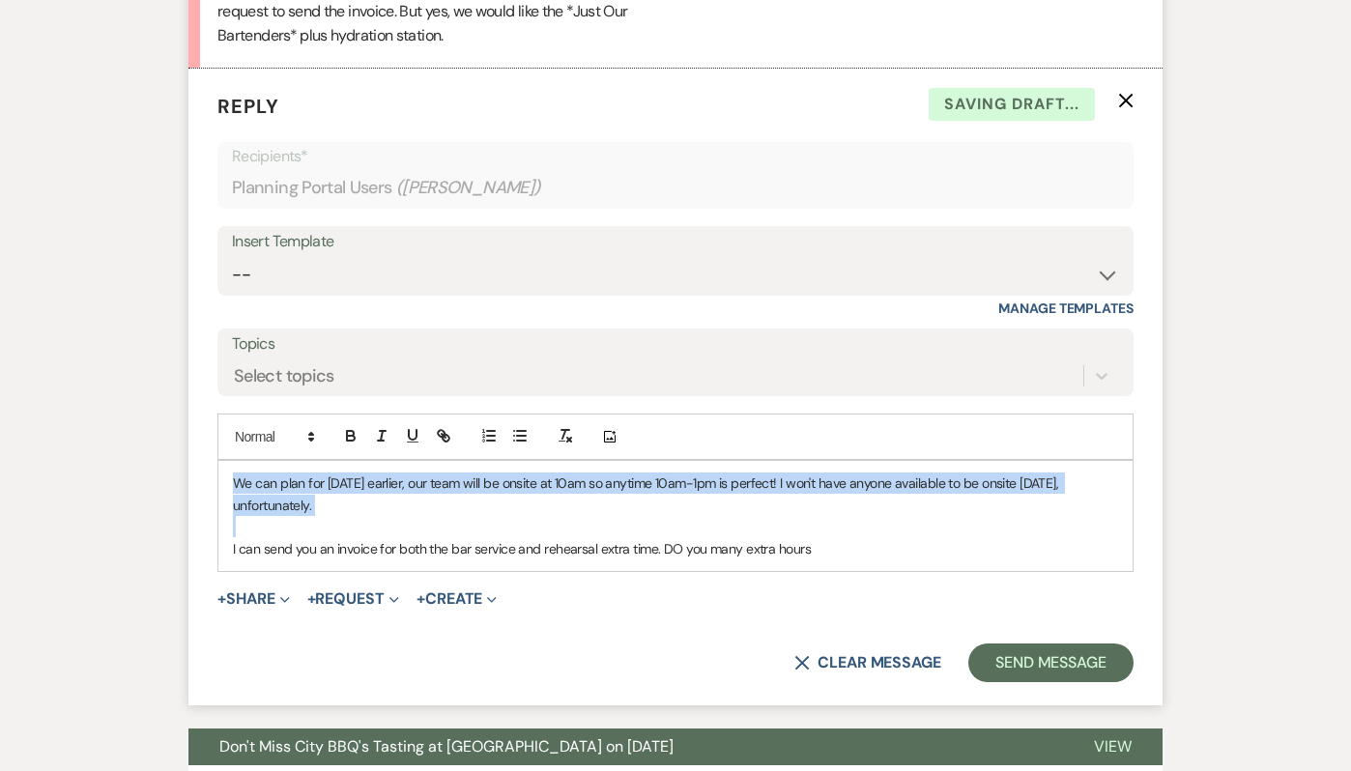
click at [659, 509] on p "We can plan for Sunday earlier, our team will be onsite at 10am so anytime 10am…" at bounding box center [675, 493] width 885 height 43
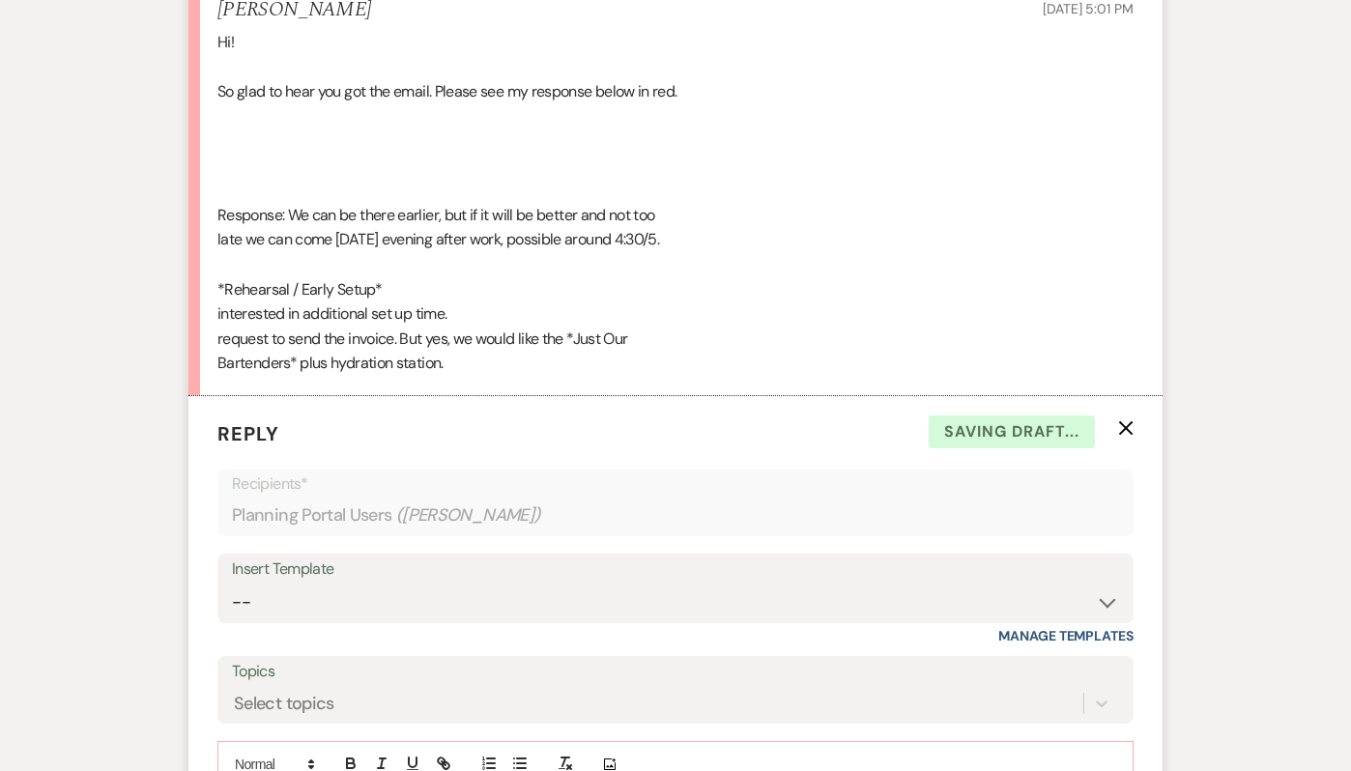
scroll to position [2934, 0]
